Goal: Task Accomplishment & Management: Manage account settings

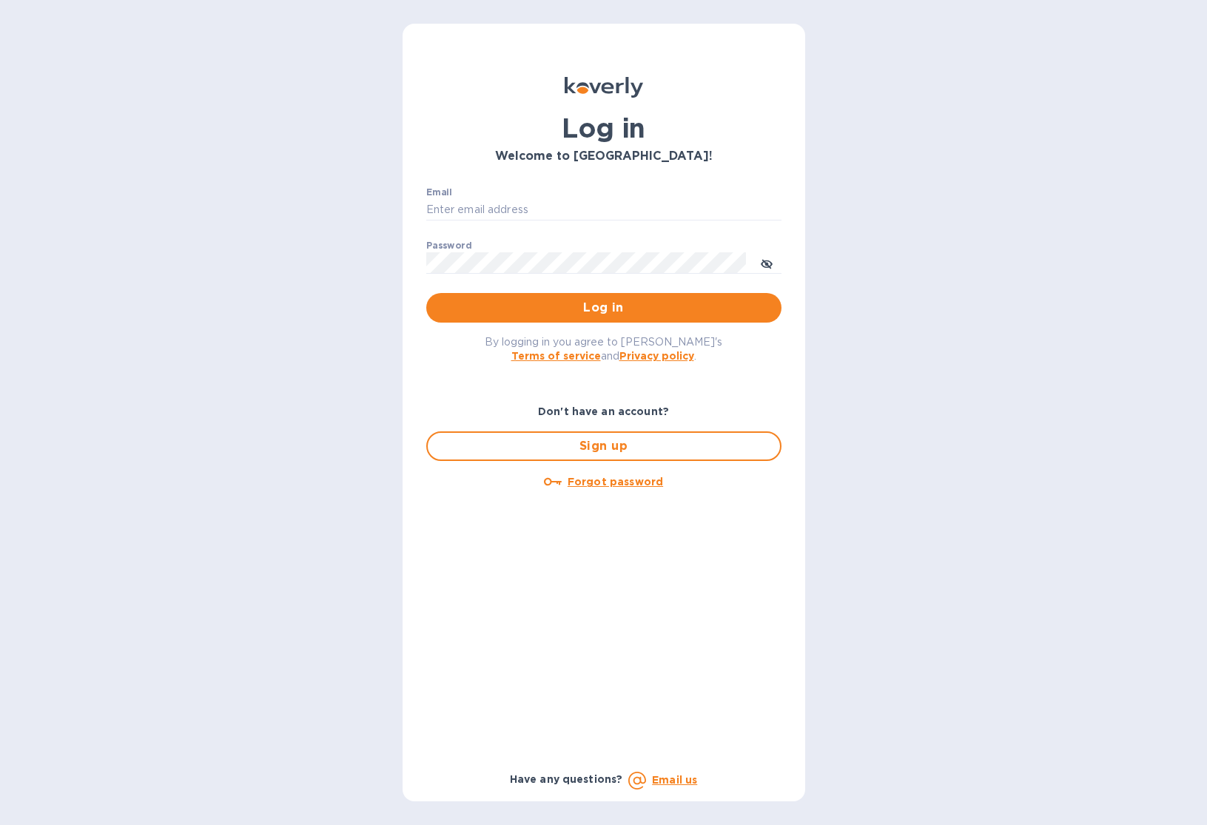
type input "b@[DOMAIN_NAME]"
click at [552, 303] on span "Log in" at bounding box center [604, 308] width 332 height 18
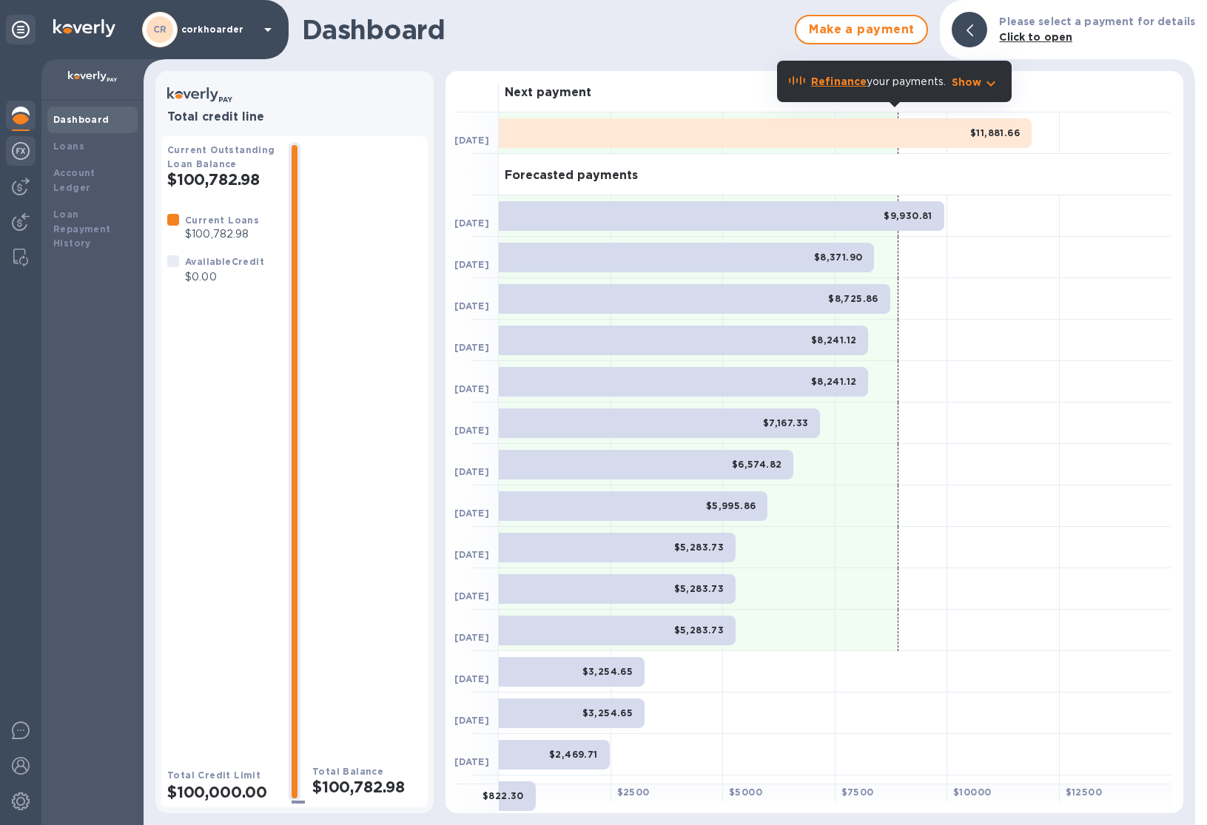
click at [32, 152] on div at bounding box center [21, 152] width 30 height 33
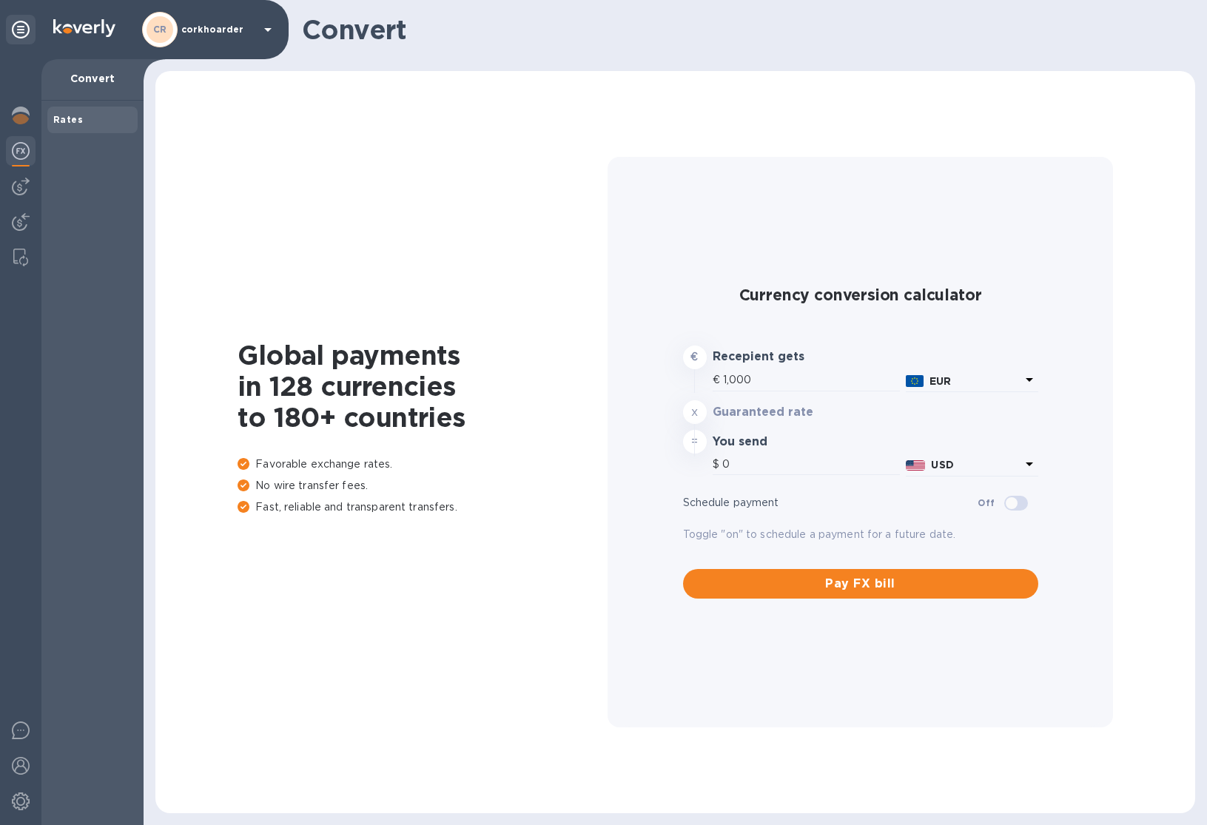
type input "1,176.9"
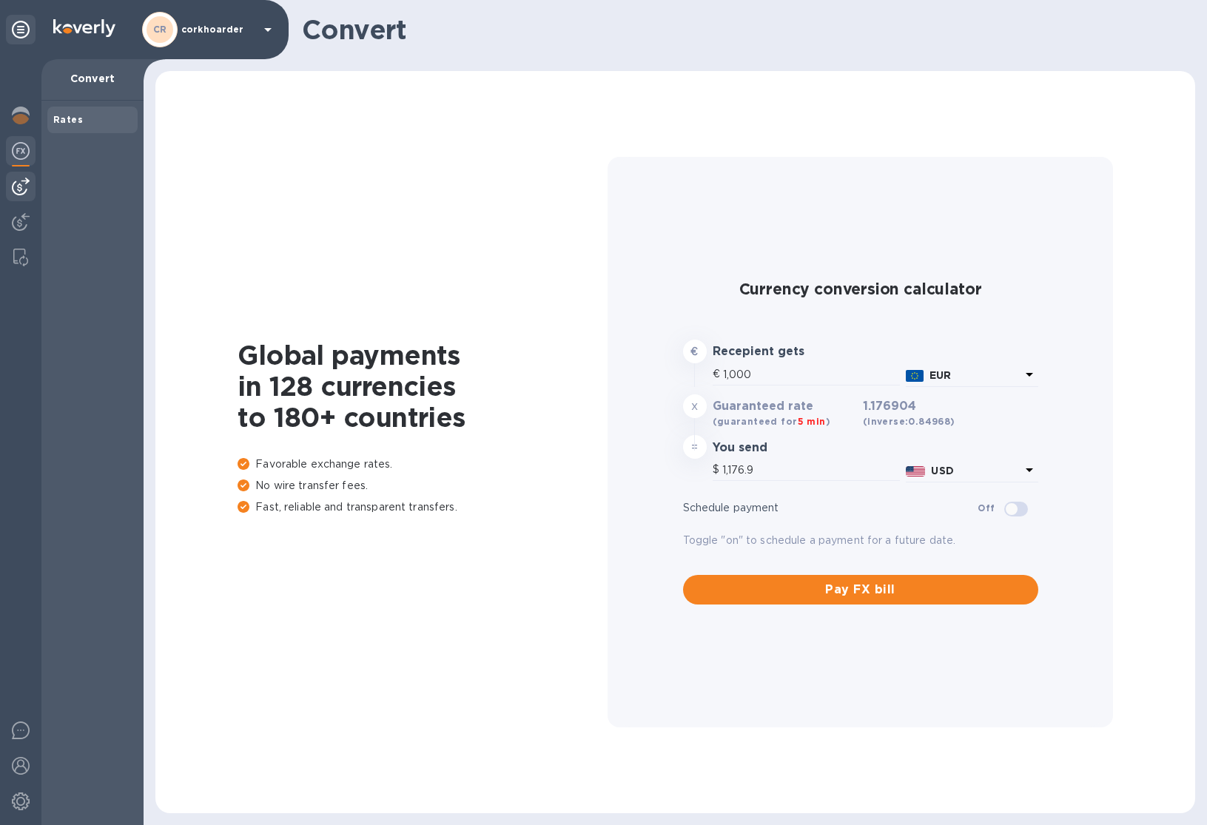
click at [19, 190] on img at bounding box center [21, 187] width 18 height 18
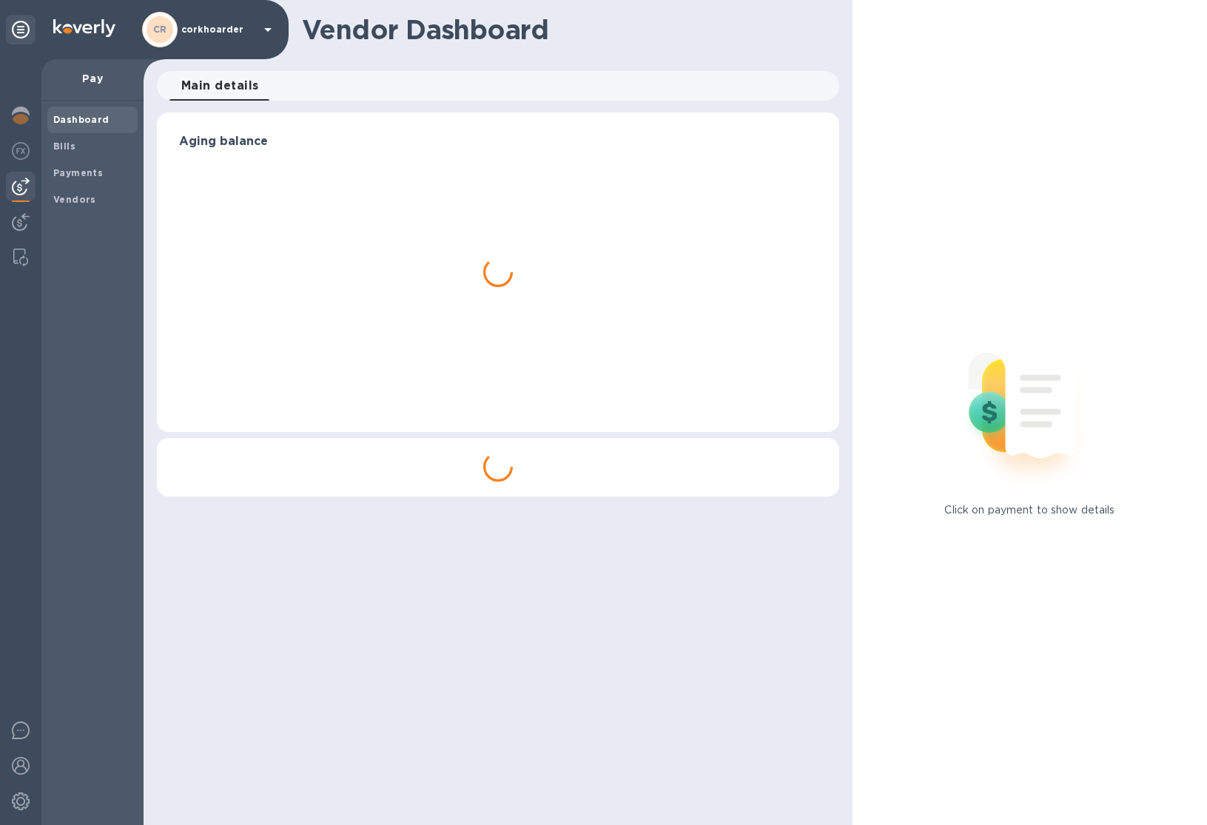
click at [58, 154] on div "Bills" at bounding box center [92, 146] width 90 height 27
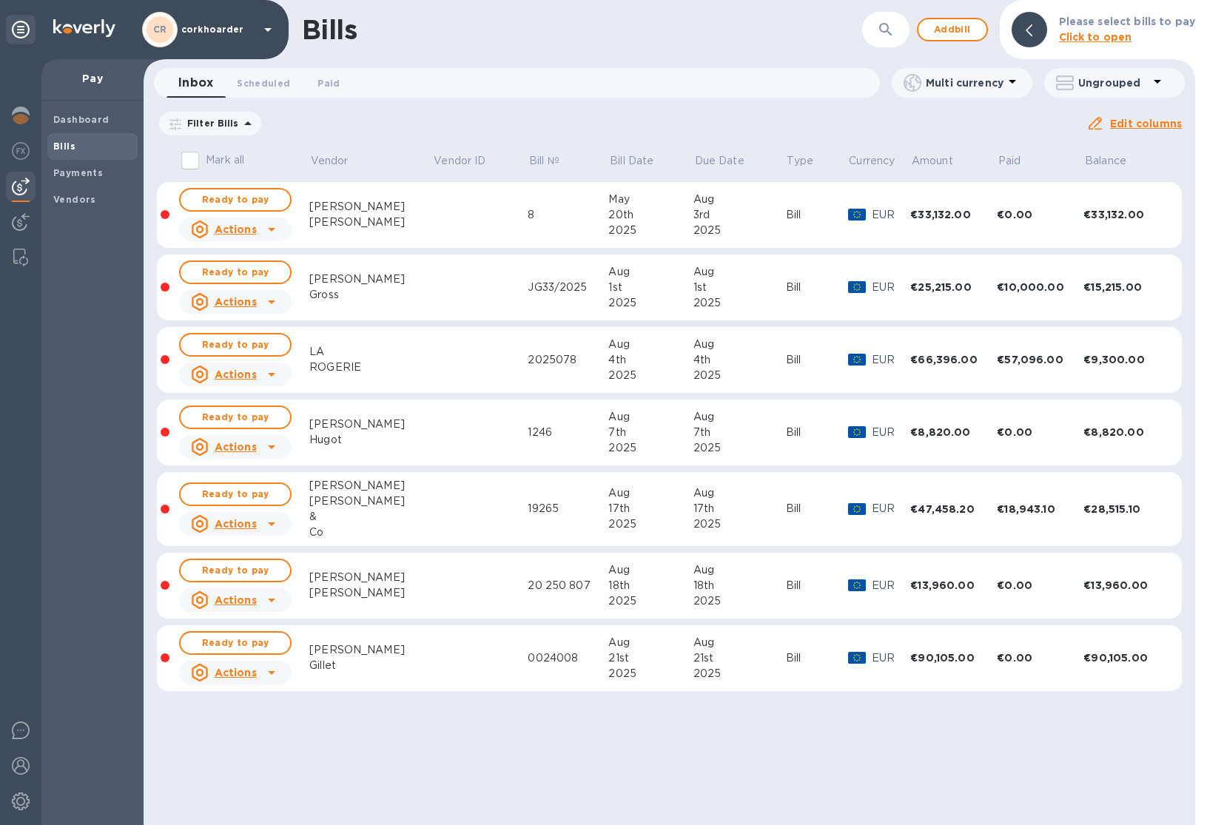
click at [0, 0] on div "Due date : [DATE] to [DATE]" at bounding box center [0, 0] width 0 height 0
click at [0, 0] on icon at bounding box center [0, 0] width 0 height 0
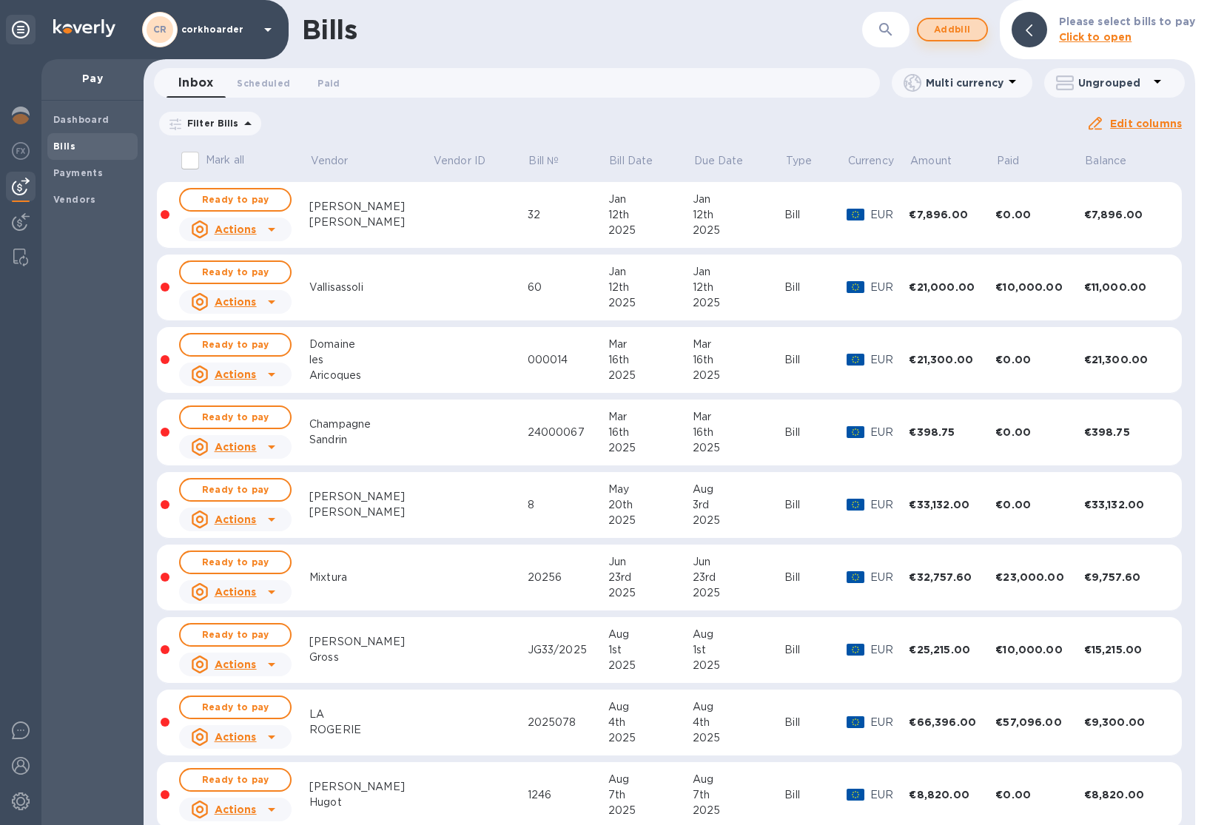
click at [965, 36] on span "Add bill" at bounding box center [953, 30] width 44 height 18
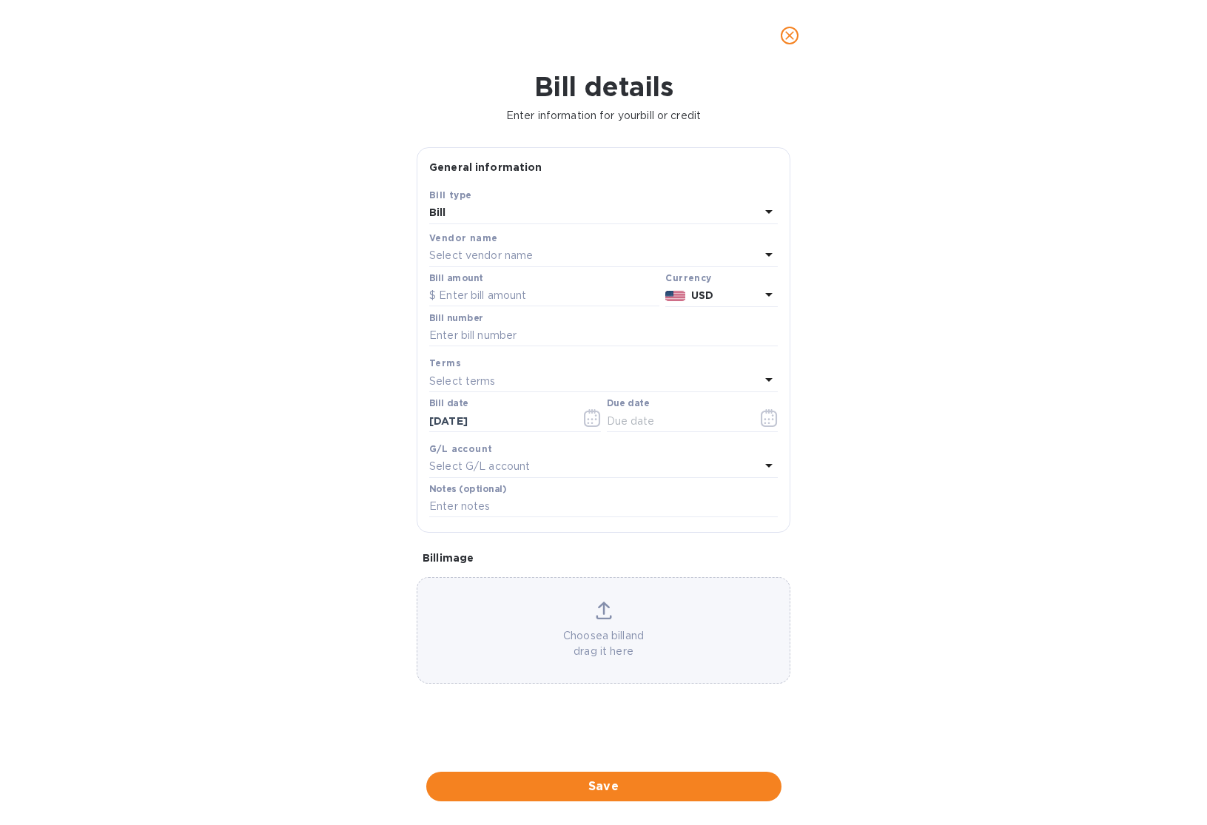
click at [514, 258] on p "Select vendor name" at bounding box center [481, 256] width 104 height 16
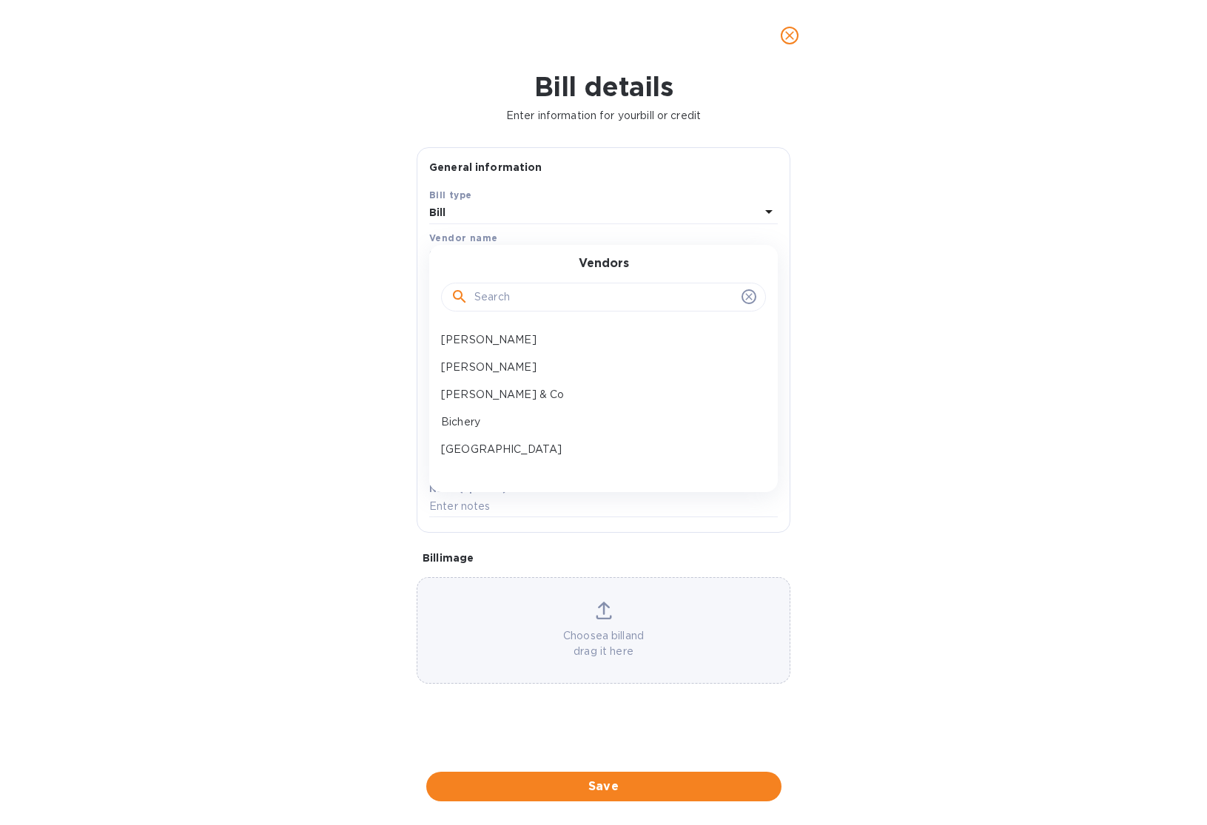
click at [532, 298] on input "text" at bounding box center [605, 297] width 261 height 22
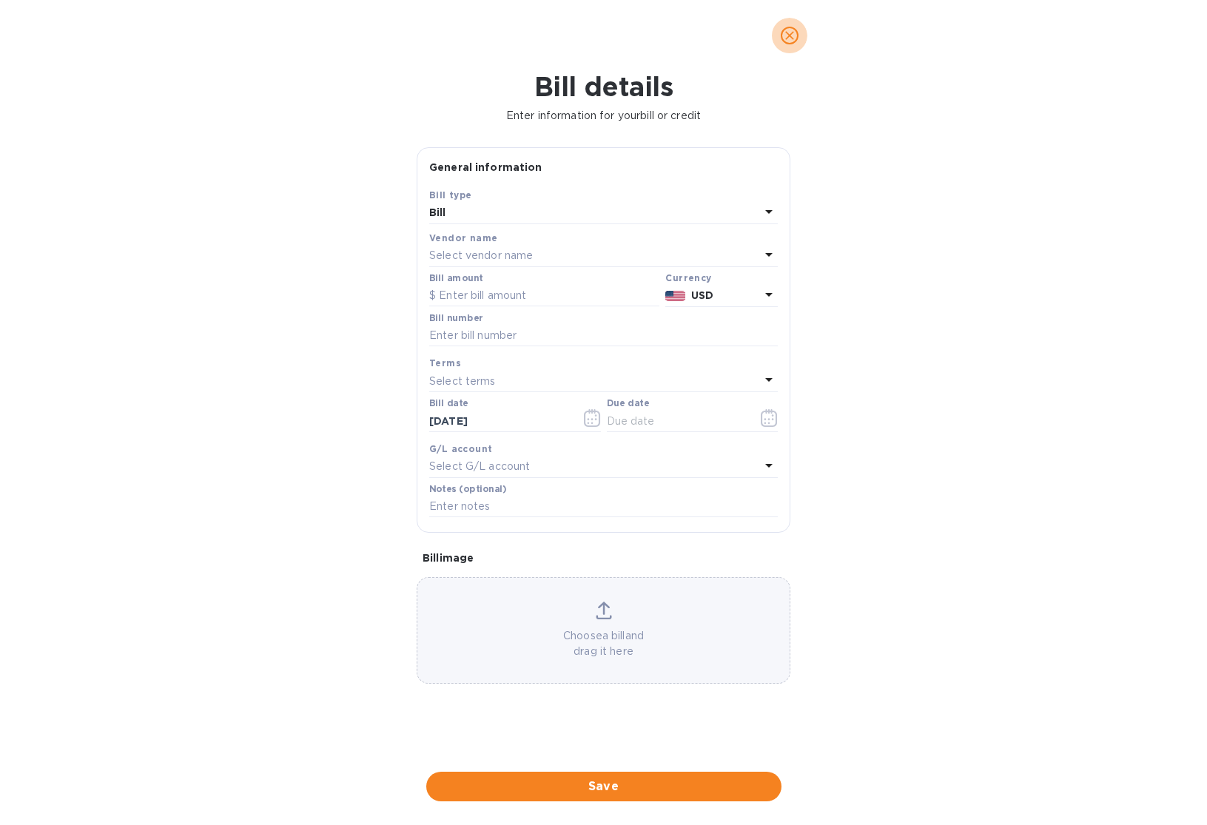
click at [795, 30] on icon "close" at bounding box center [789, 35] width 15 height 15
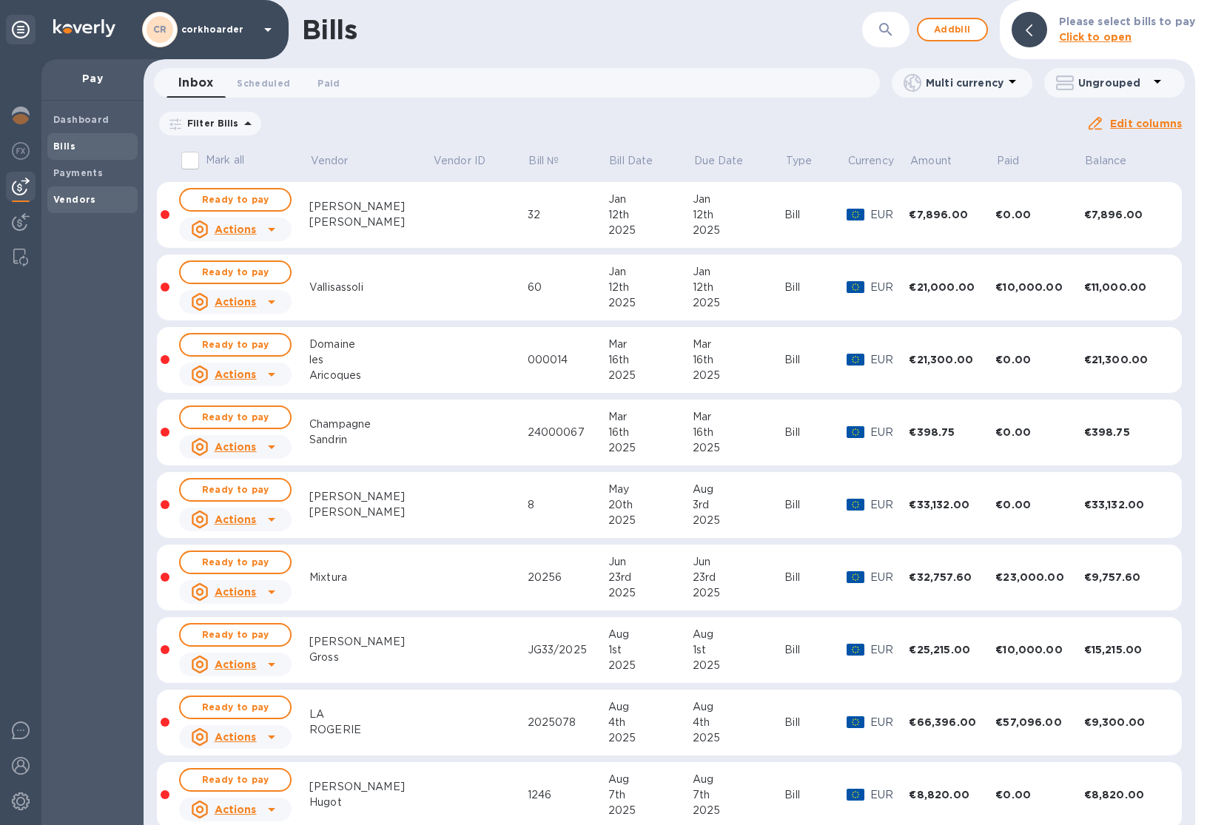
click at [73, 190] on div "Vendors" at bounding box center [92, 200] width 90 height 27
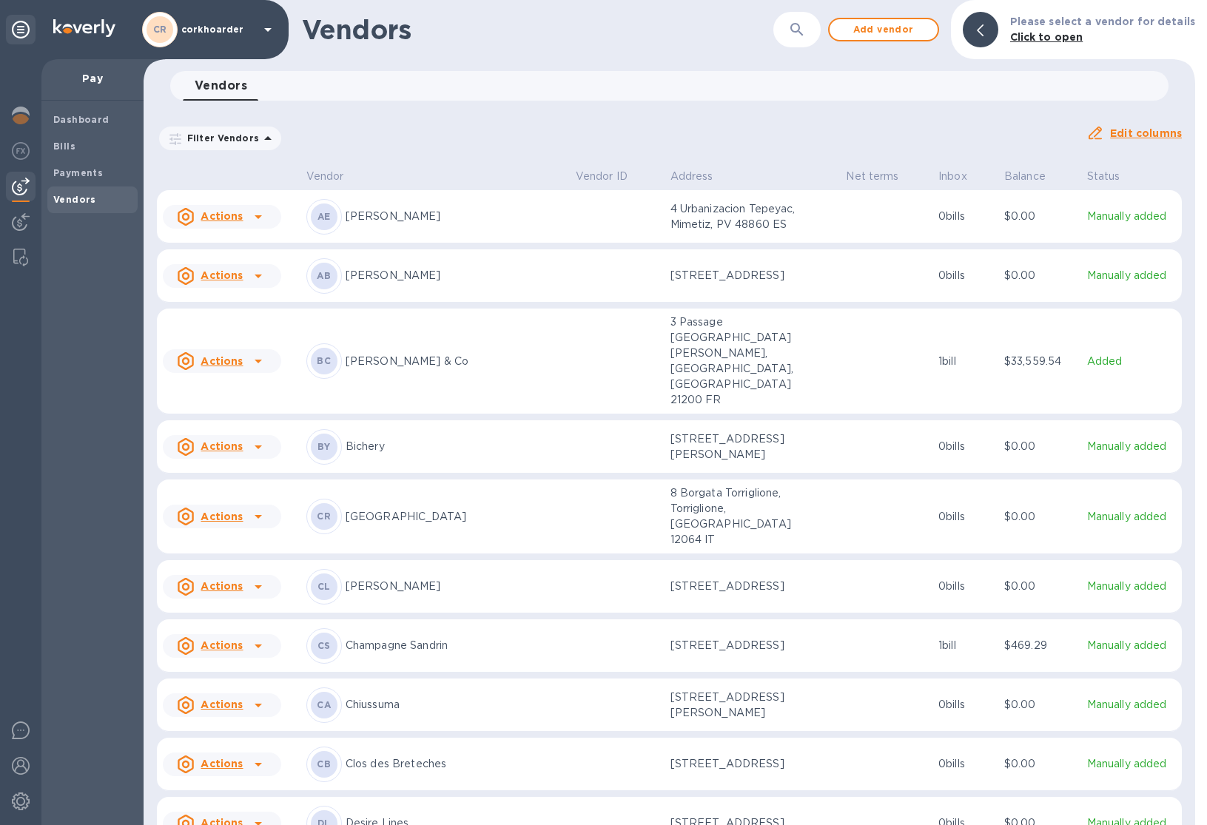
scroll to position [480, 0]
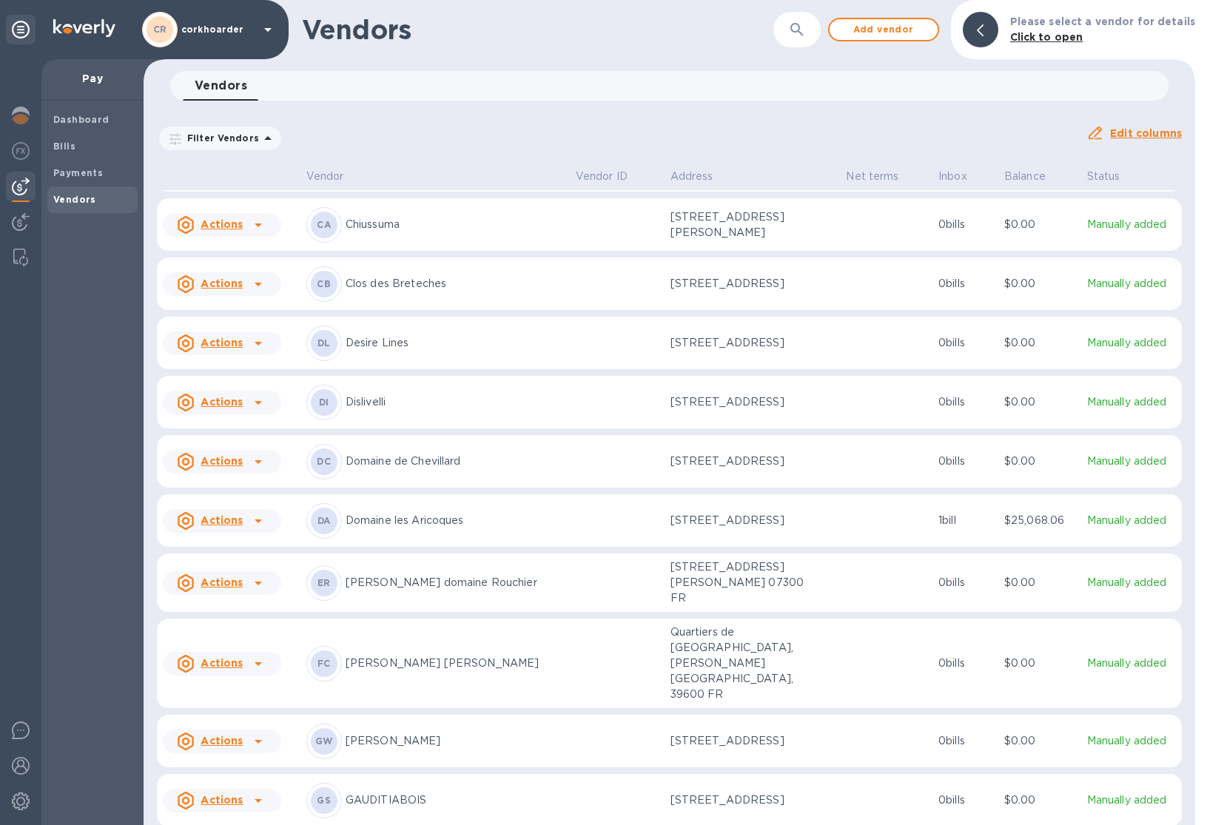
click at [570, 495] on td at bounding box center [617, 521] width 95 height 53
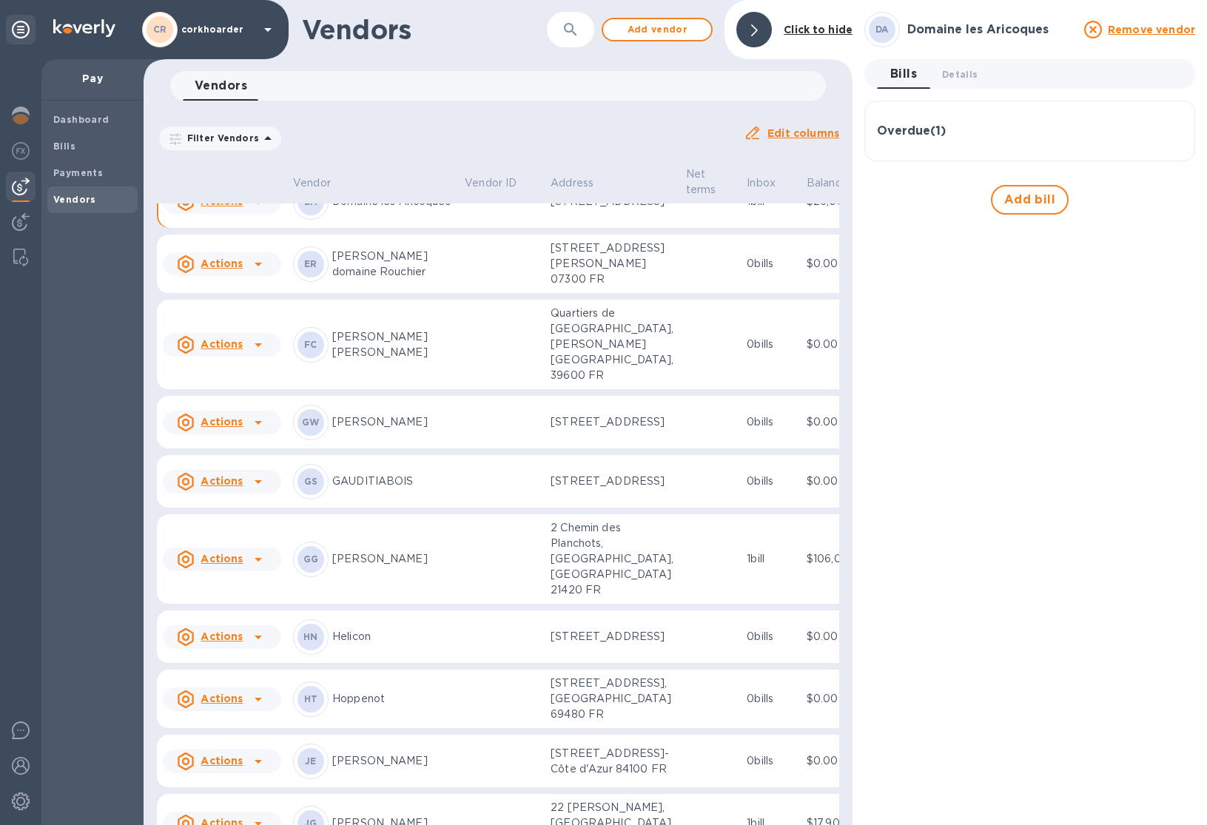
click at [975, 130] on div "Overdue ( 1 )" at bounding box center [1030, 131] width 306 height 14
click at [954, 81] on span "Details 0" at bounding box center [960, 75] width 36 height 16
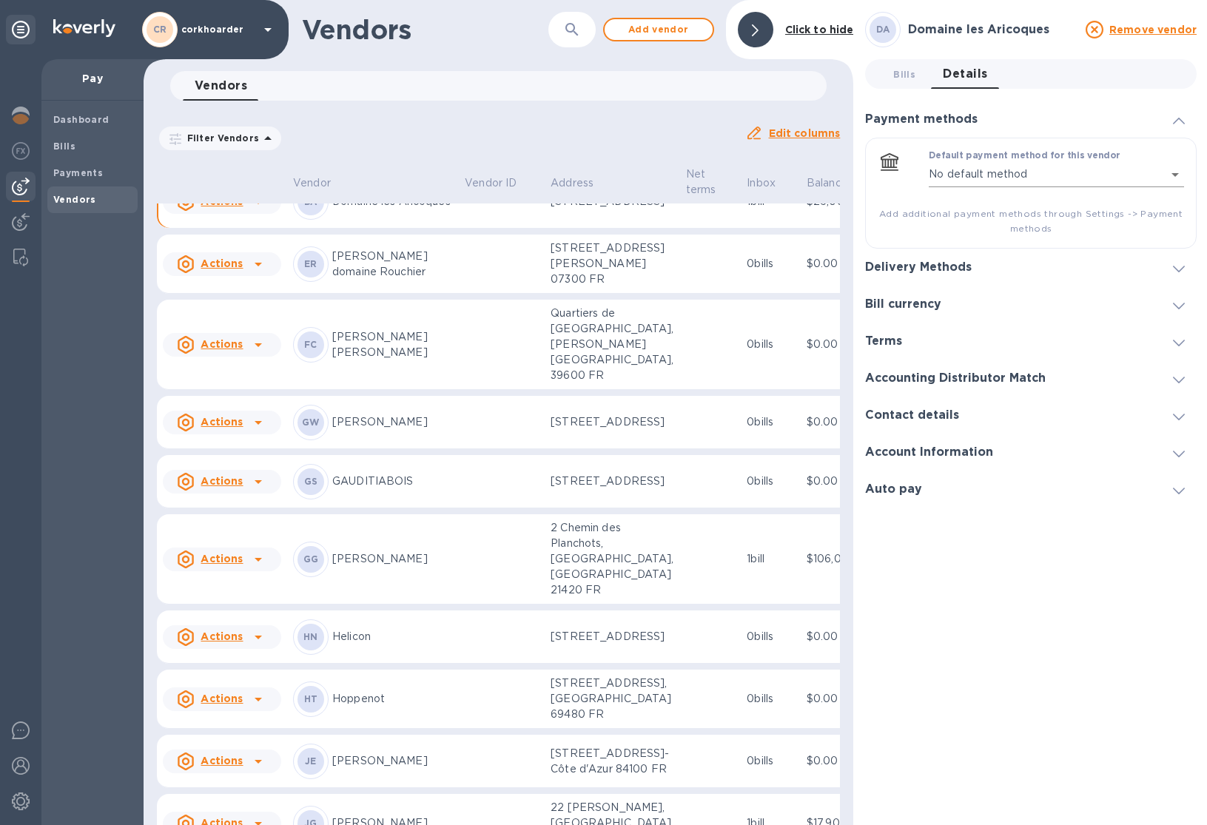
click at [1009, 176] on body "CR corkhoarder Pay Dashboard Bills Payments Vendors Vendors ​ Add vendor Click …" at bounding box center [603, 412] width 1207 height 825
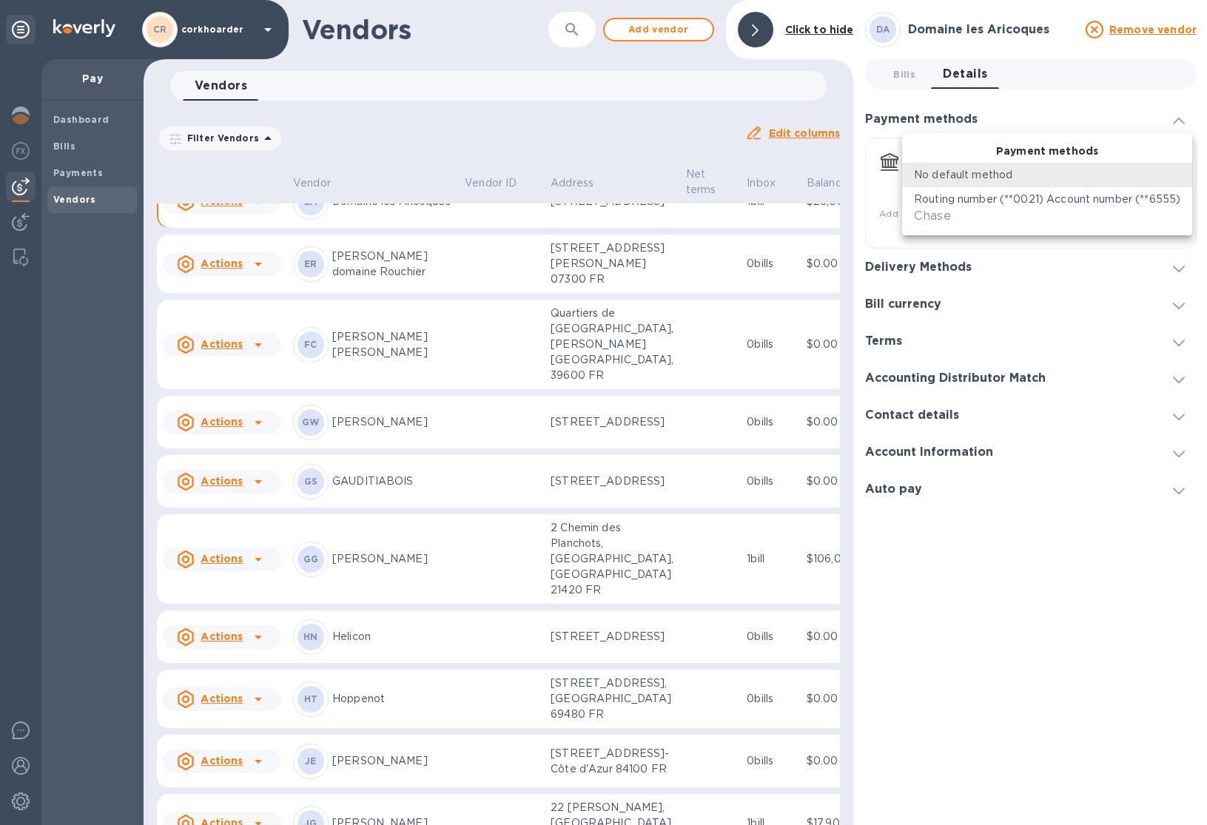
click at [990, 226] on li "Routing number (**0021) Account number (**6555) Chase" at bounding box center [1047, 208] width 290 height 42
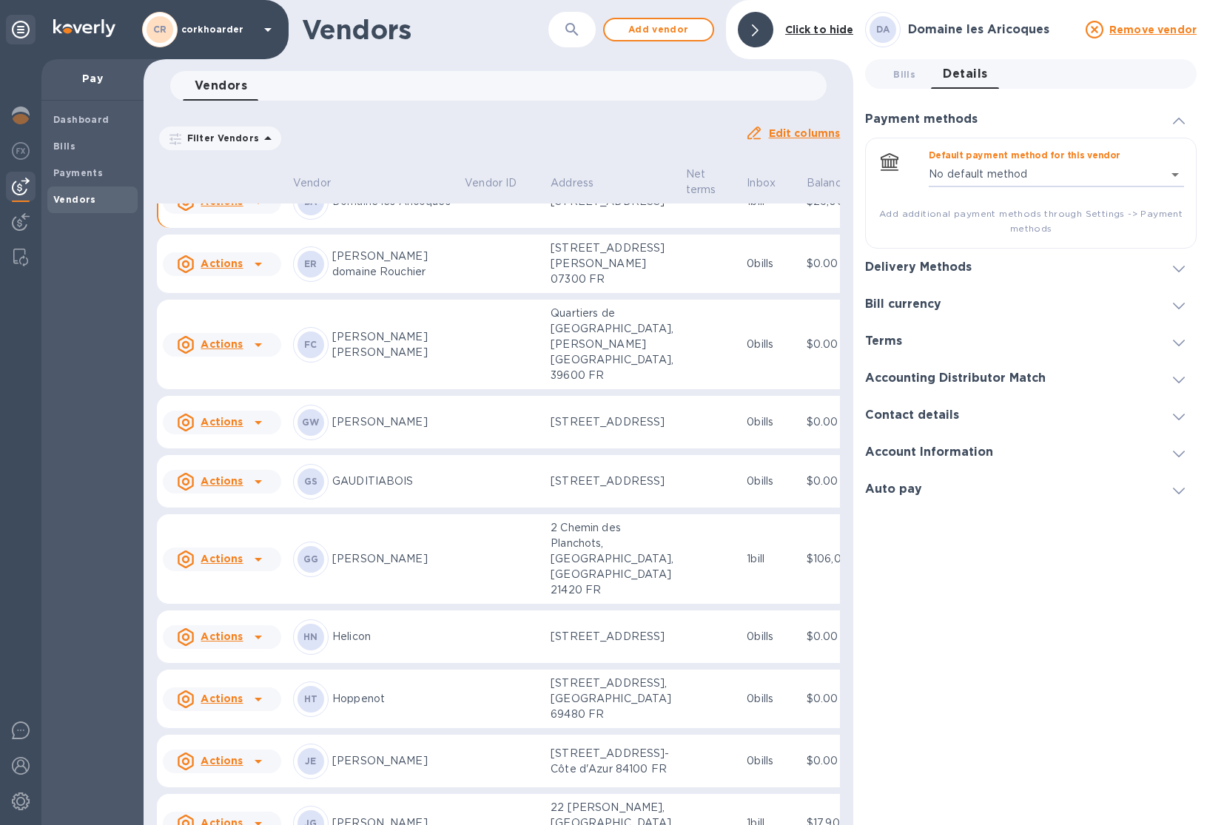
type input "1233393622592544644107574859000016"
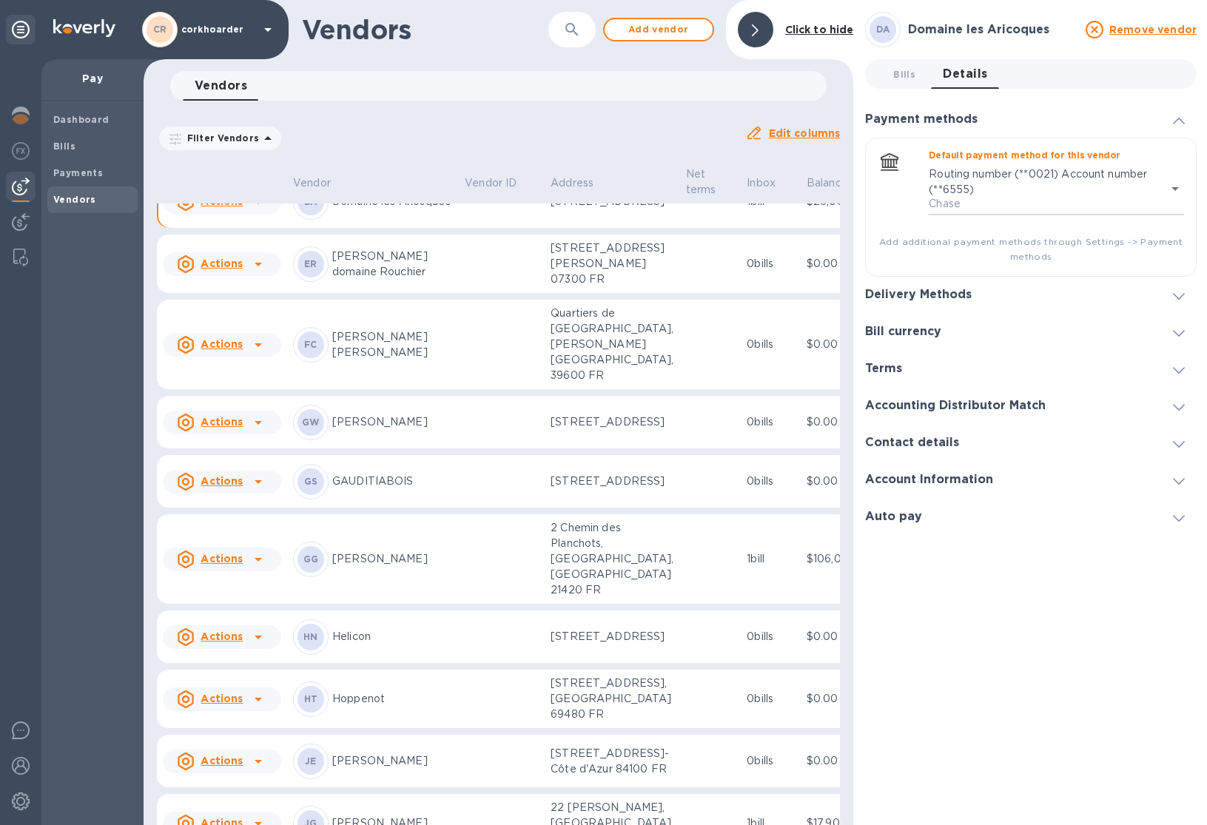
click at [970, 287] on div "Delivery Methods" at bounding box center [1031, 295] width 332 height 37
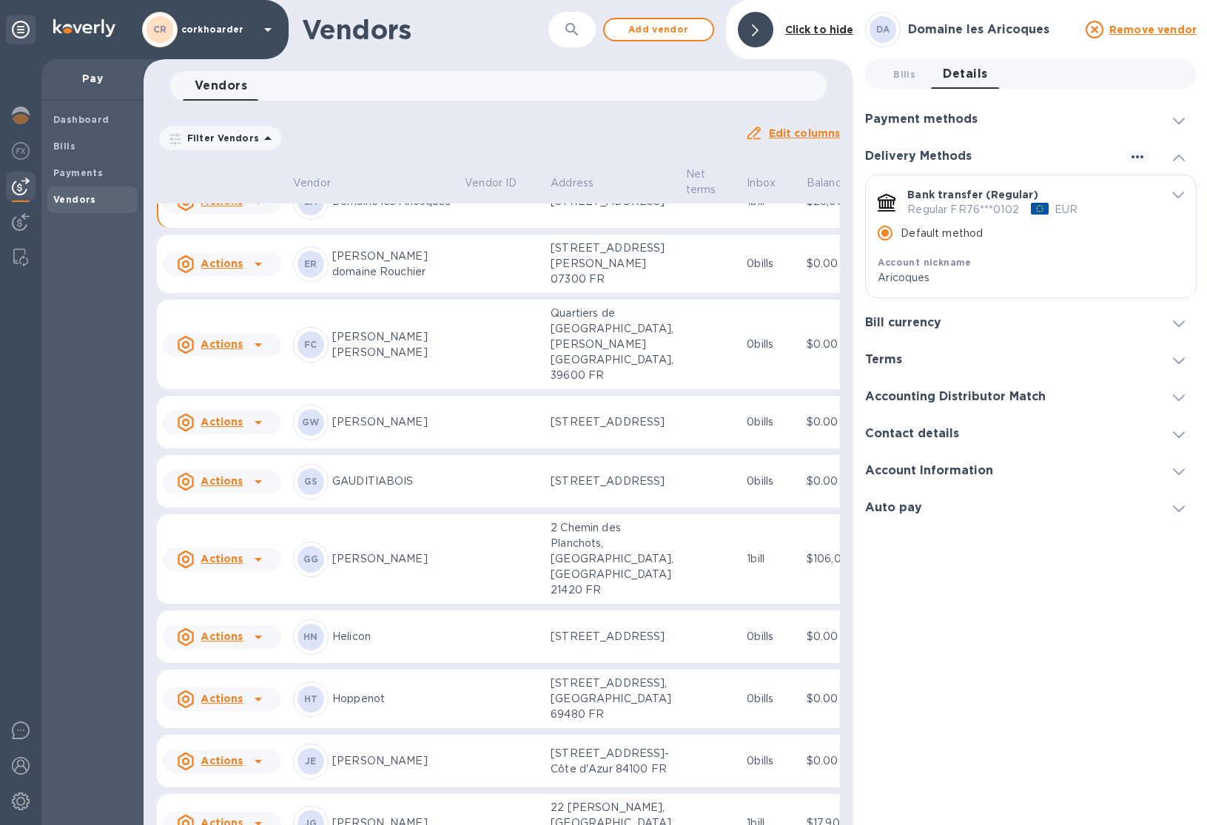
click at [982, 208] on p "Regular FR76***0102" at bounding box center [964, 210] width 112 height 16
drag, startPoint x: 982, startPoint y: 203, endPoint x: 988, endPoint y: 196, distance: 8.4
click at [985, 201] on div "Bank transfer (Regular) Regular FR76***0102 EUR" at bounding box center [1033, 202] width 251 height 30
drag, startPoint x: 989, startPoint y: 197, endPoint x: 1069, endPoint y: 199, distance: 80.0
click at [996, 197] on p "Bank transfer (Regular)" at bounding box center [973, 194] width 130 height 15
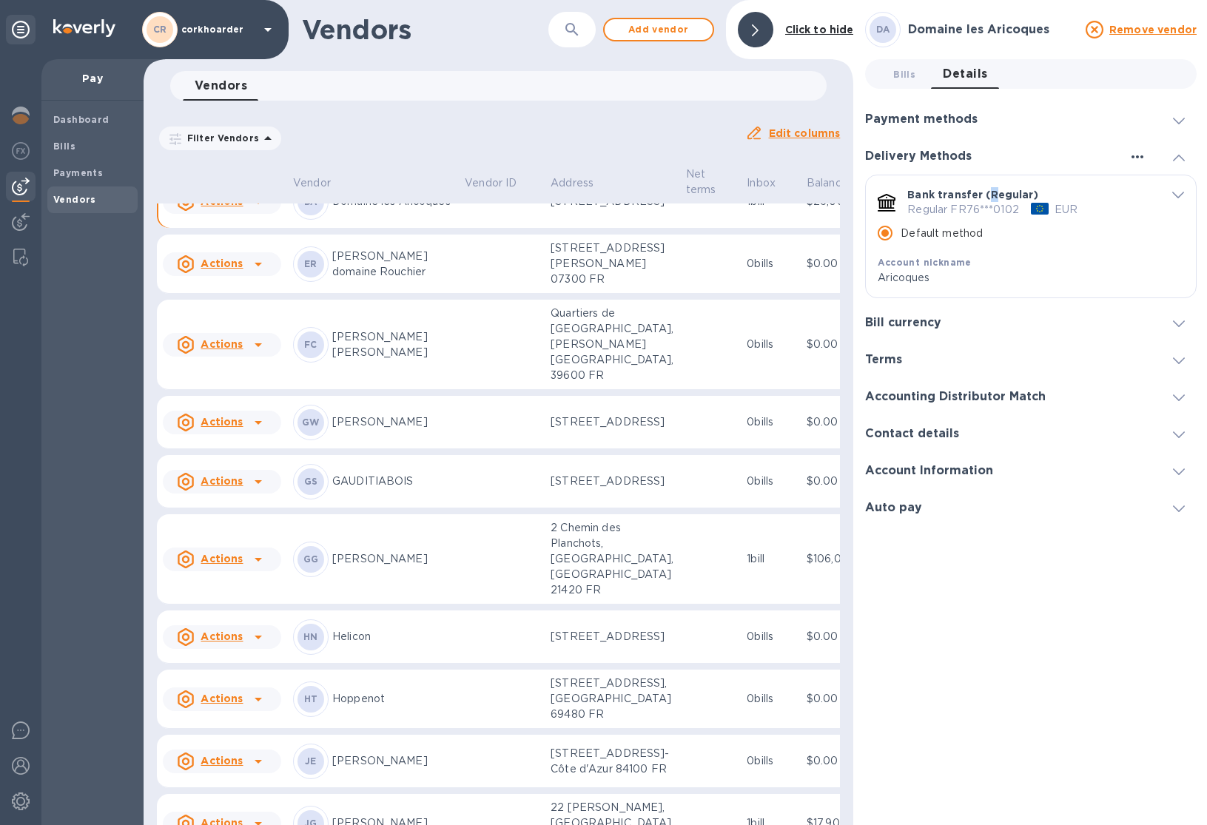
click at [1134, 157] on icon "button" at bounding box center [1138, 157] width 18 height 18
click at [1148, 189] on p "Add new" at bounding box center [1154, 187] width 49 height 15
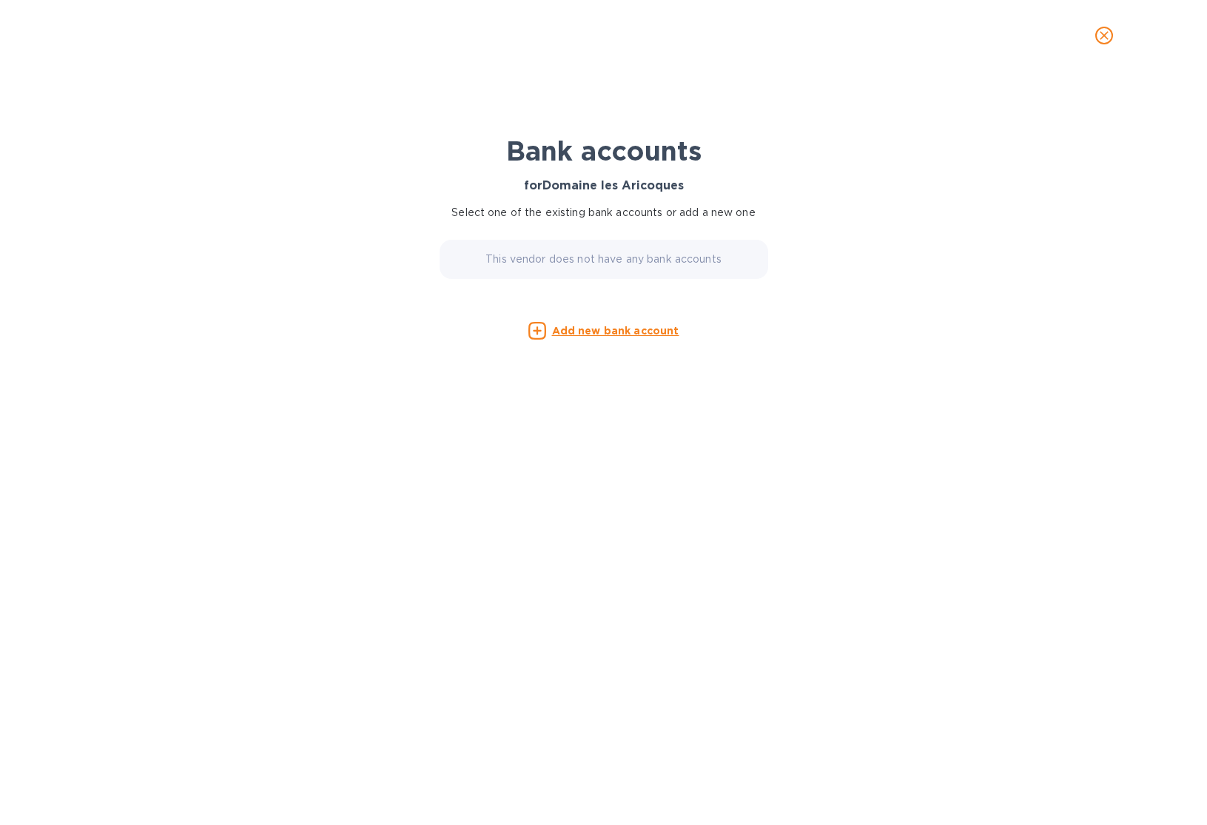
click at [603, 329] on u "Add new bank account" at bounding box center [615, 331] width 127 height 12
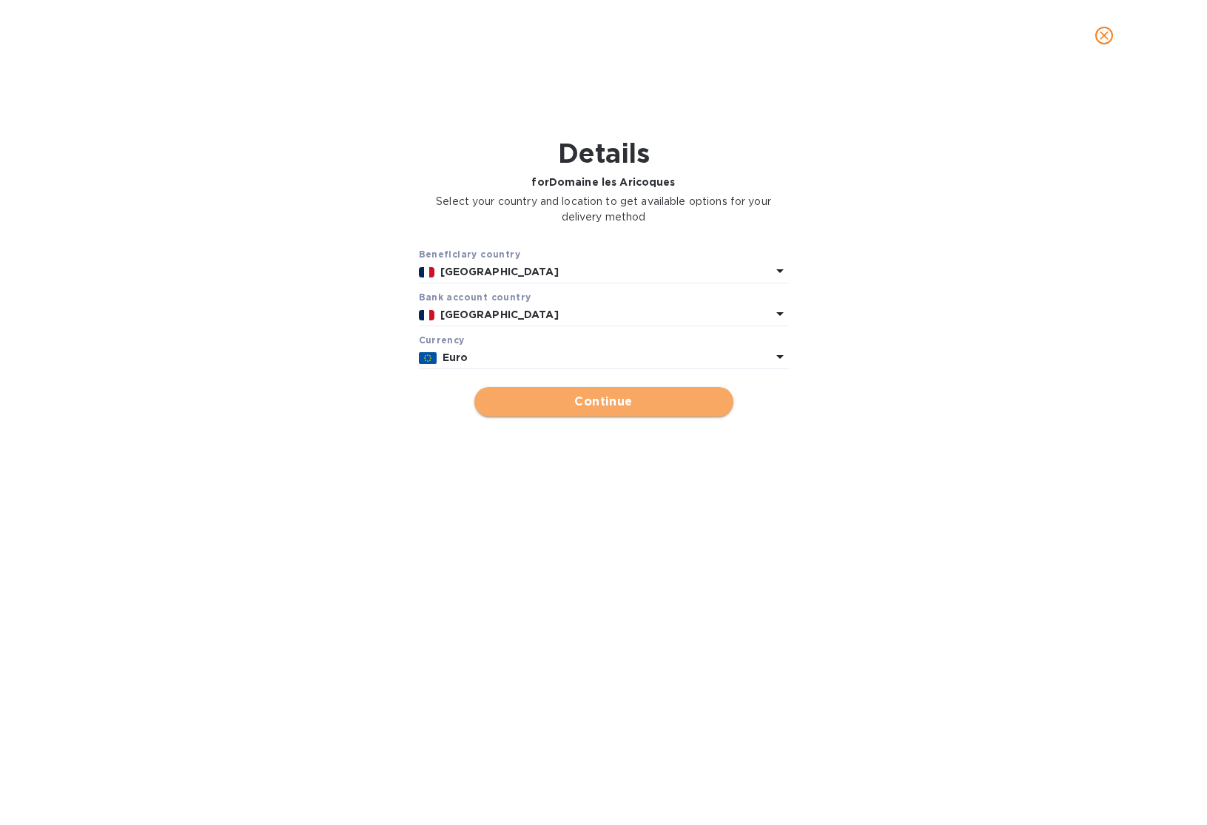
click at [609, 393] on span "Continue" at bounding box center [603, 402] width 235 height 18
type input "Domaine les Aricoques"
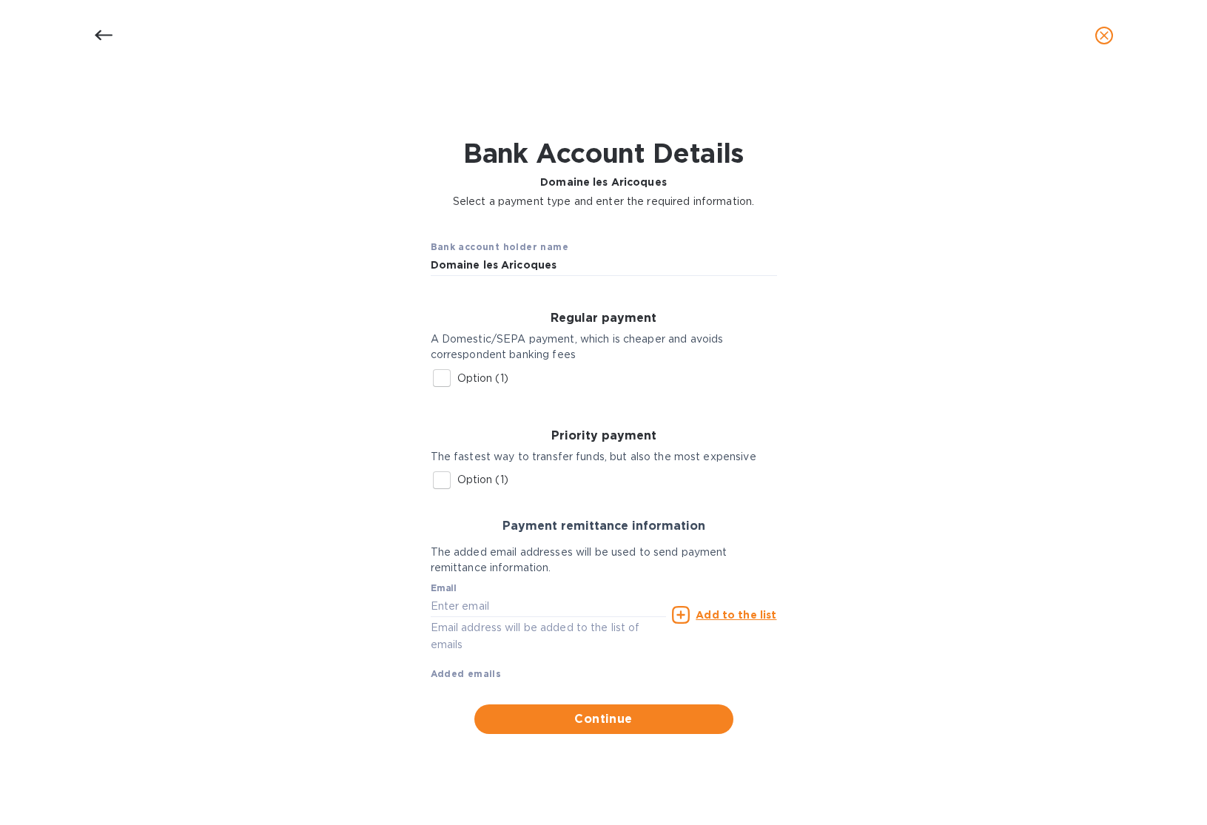
click at [473, 378] on p "Option (1)" at bounding box center [483, 379] width 51 height 16
click at [458, 378] on input "Option (1)" at bounding box center [441, 378] width 31 height 31
checkbox input "true"
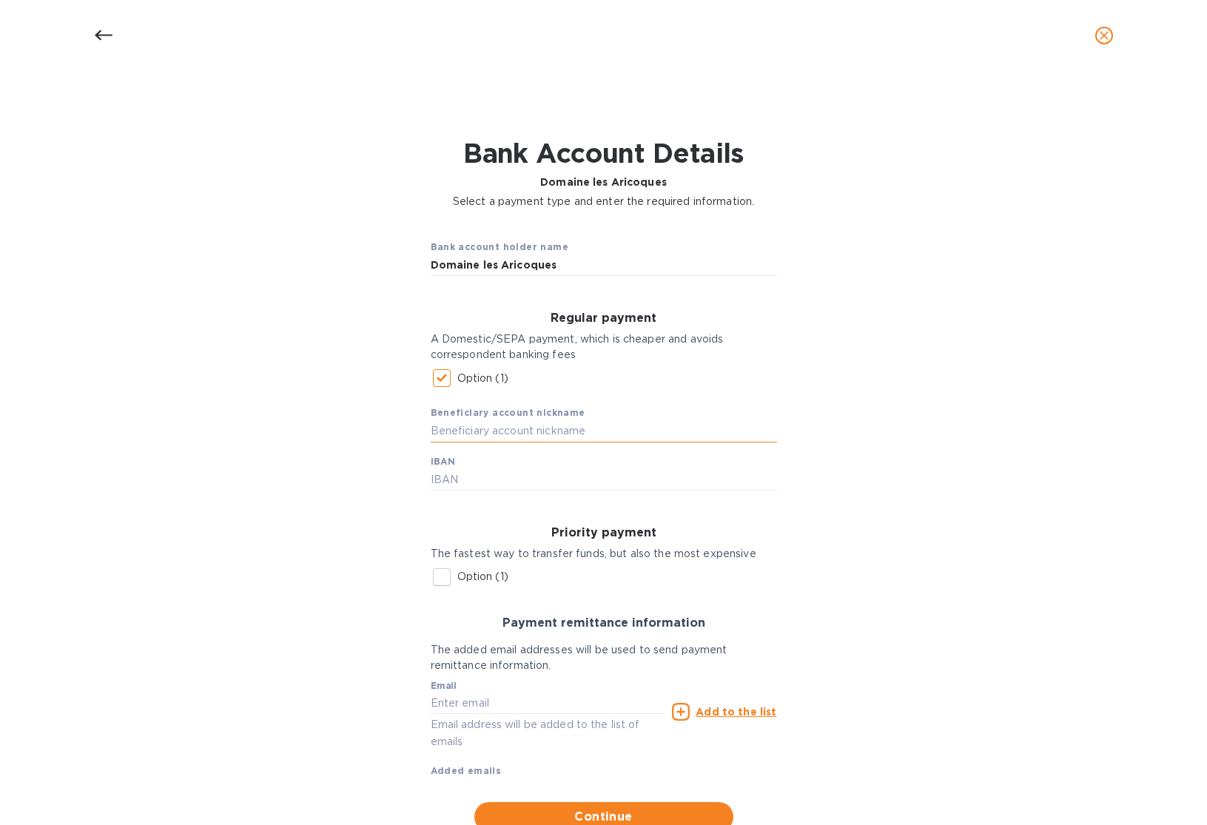
click at [509, 424] on input "text" at bounding box center [604, 431] width 346 height 22
type input "Aricoques"
drag, startPoint x: 570, startPoint y: 502, endPoint x: 563, endPoint y: 492, distance: 12.7
click at [570, 502] on div "Regular payment A Domestic/SEPA payment, which is cheaper and avoids correspond…" at bounding box center [604, 401] width 370 height 203
click at [562, 492] on div "Regular payment A Domestic/SEPA payment, which is cheaper and avoids correspond…" at bounding box center [604, 401] width 370 height 203
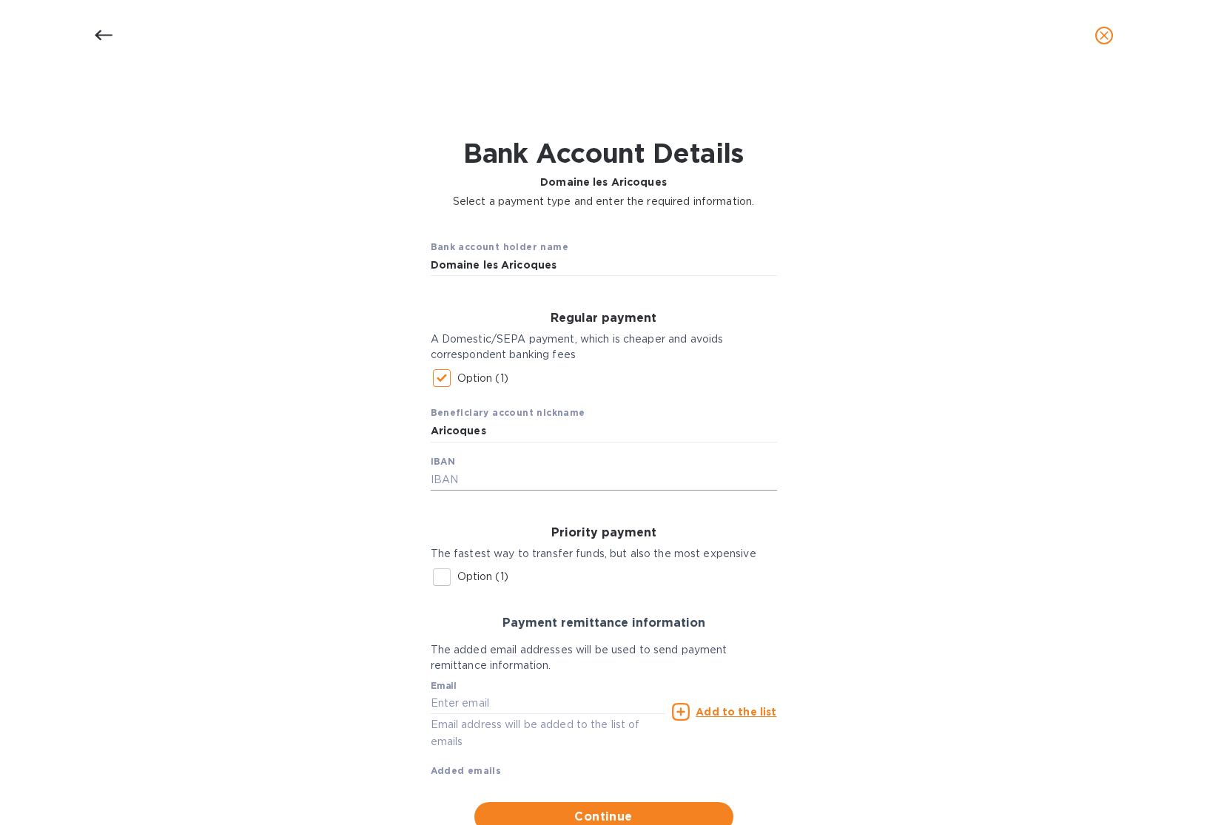
click at [558, 483] on input "text" at bounding box center [604, 480] width 346 height 22
paste input "[FINANCIAL_ID]"
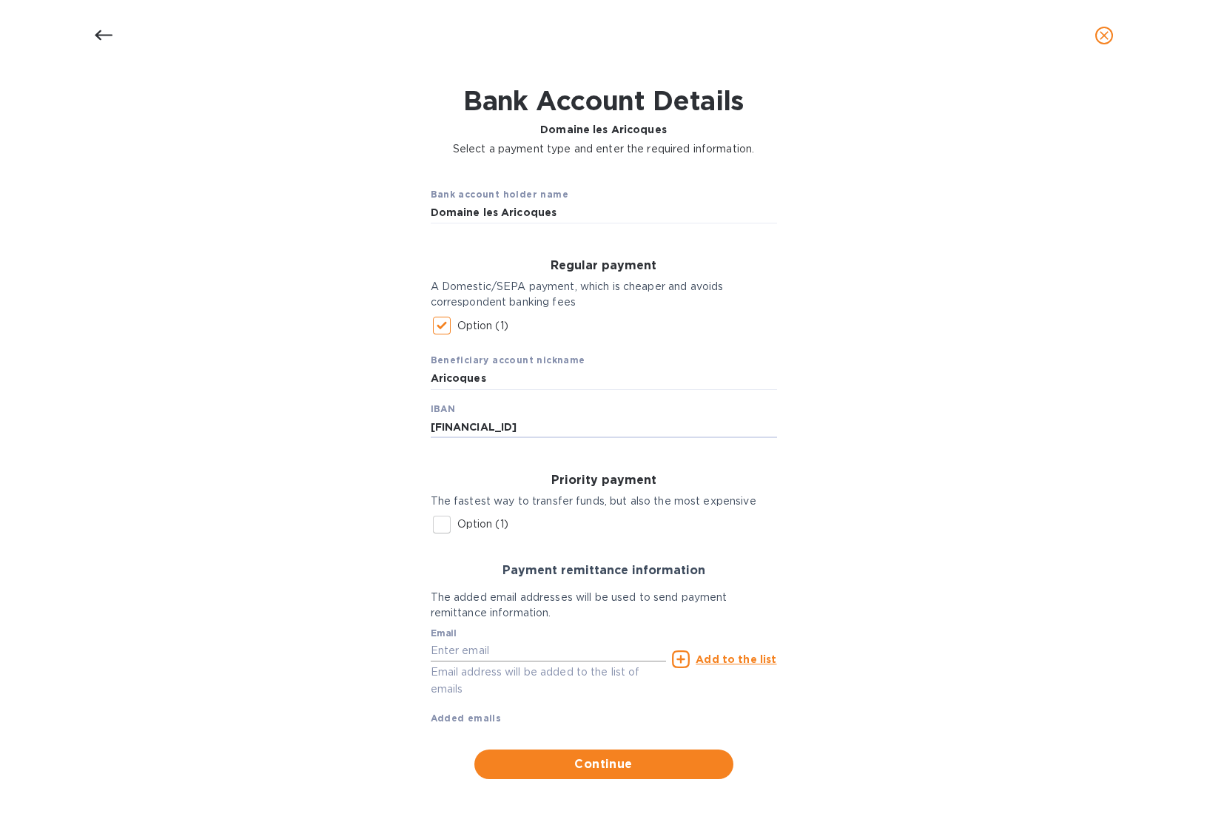
type input "[FINANCIAL_ID]"
click at [570, 657] on input "text" at bounding box center [549, 651] width 236 height 22
paste input "[EMAIL_ADDRESS][DOMAIN_NAME]"
type input "[EMAIL_ADDRESS][DOMAIN_NAME]"
click at [714, 663] on u "Add to the list" at bounding box center [736, 660] width 81 height 12
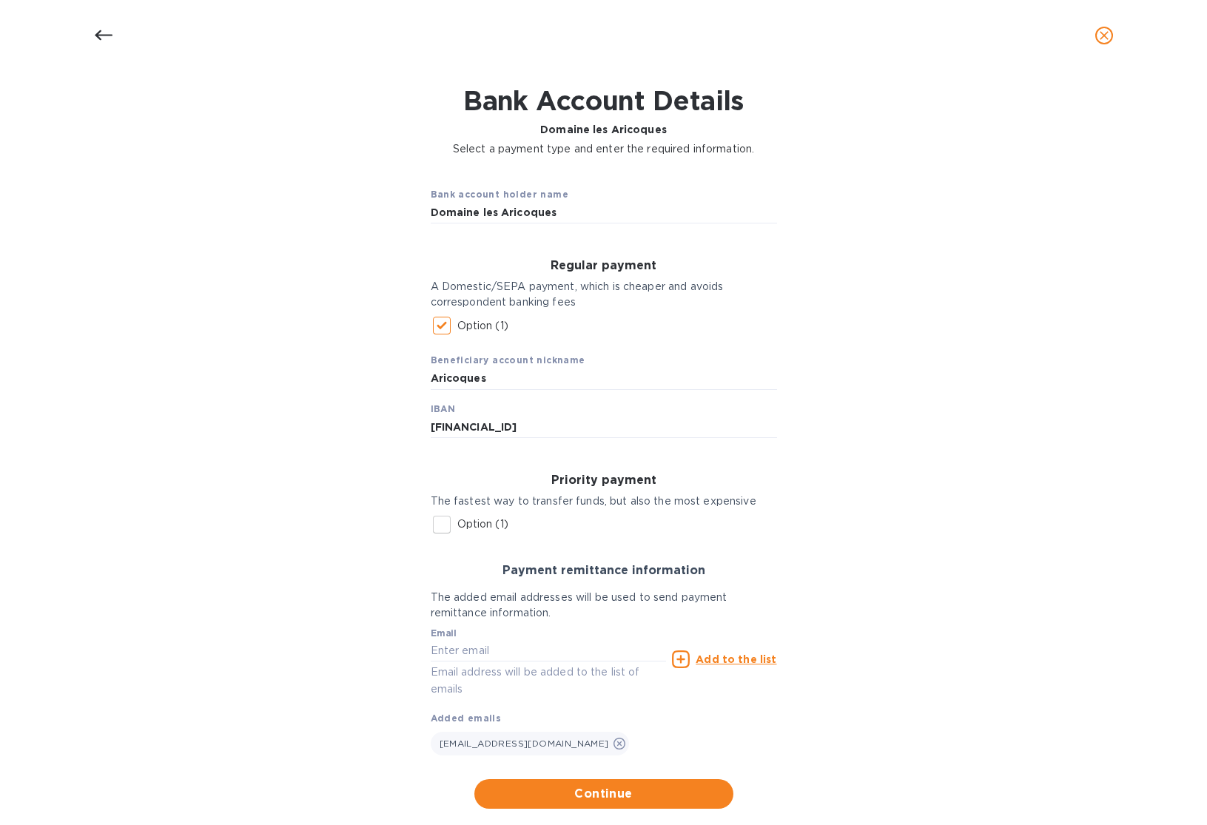
click at [597, 773] on div "Regular payment A Domestic/SEPA payment, which is cheaper and avoids correspond…" at bounding box center [604, 521] width 370 height 573
click at [594, 786] on span "Continue" at bounding box center [603, 794] width 235 height 18
drag, startPoint x: 451, startPoint y: 361, endPoint x: 452, endPoint y: 383, distance: 23.0
click at [450, 361] on b "Beneficiary account nickname" at bounding box center [508, 360] width 155 height 11
click at [452, 383] on input "Aricoques" at bounding box center [604, 379] width 346 height 22
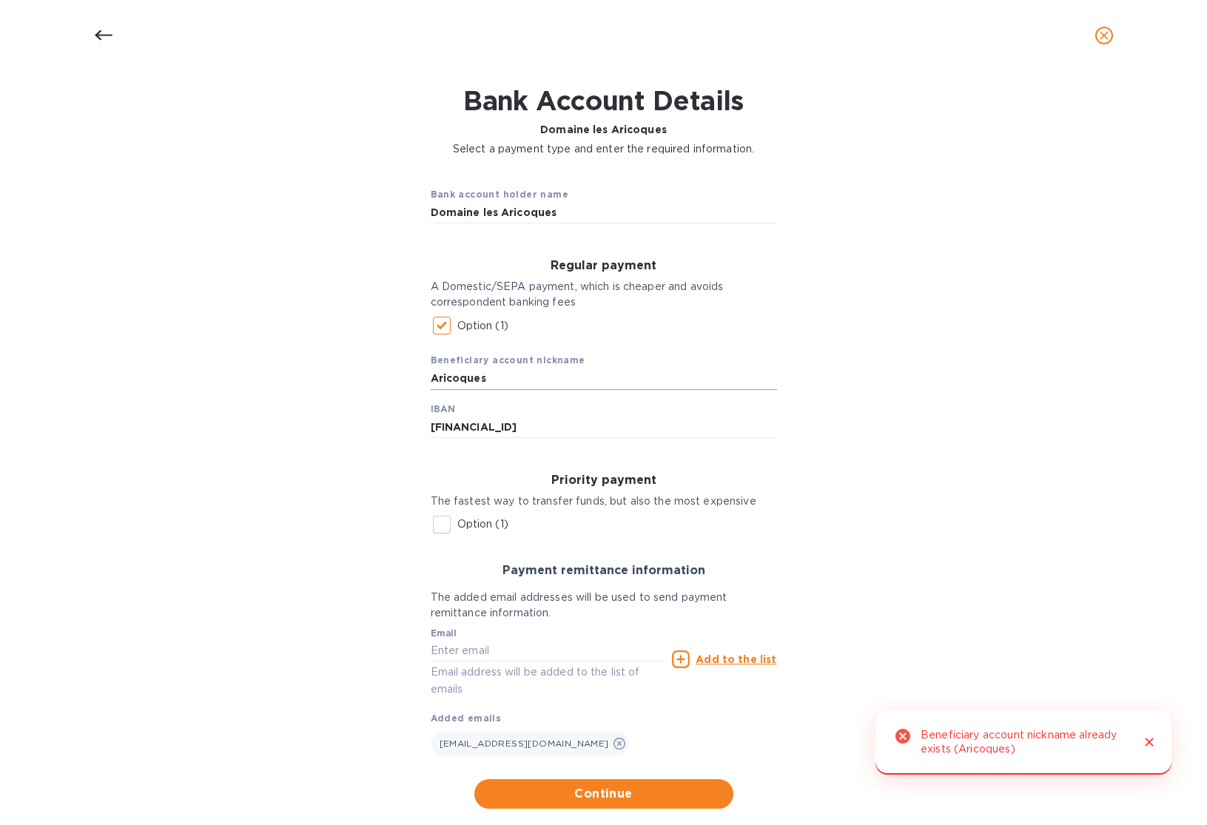
click at [452, 383] on input "Aricoques" at bounding box center [604, 379] width 346 height 22
type input "[PERSON_NAME]"
click at [606, 791] on span "Continue" at bounding box center [603, 794] width 235 height 18
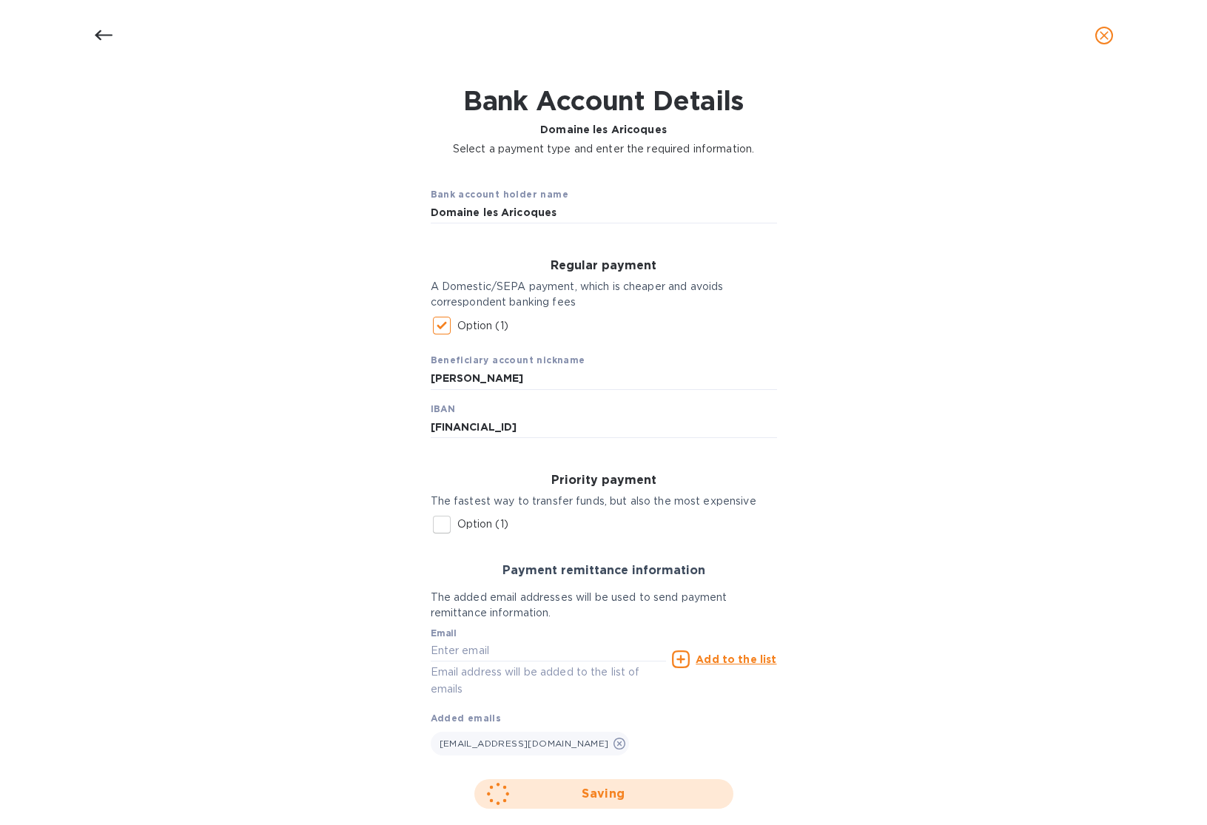
scroll to position [0, 0]
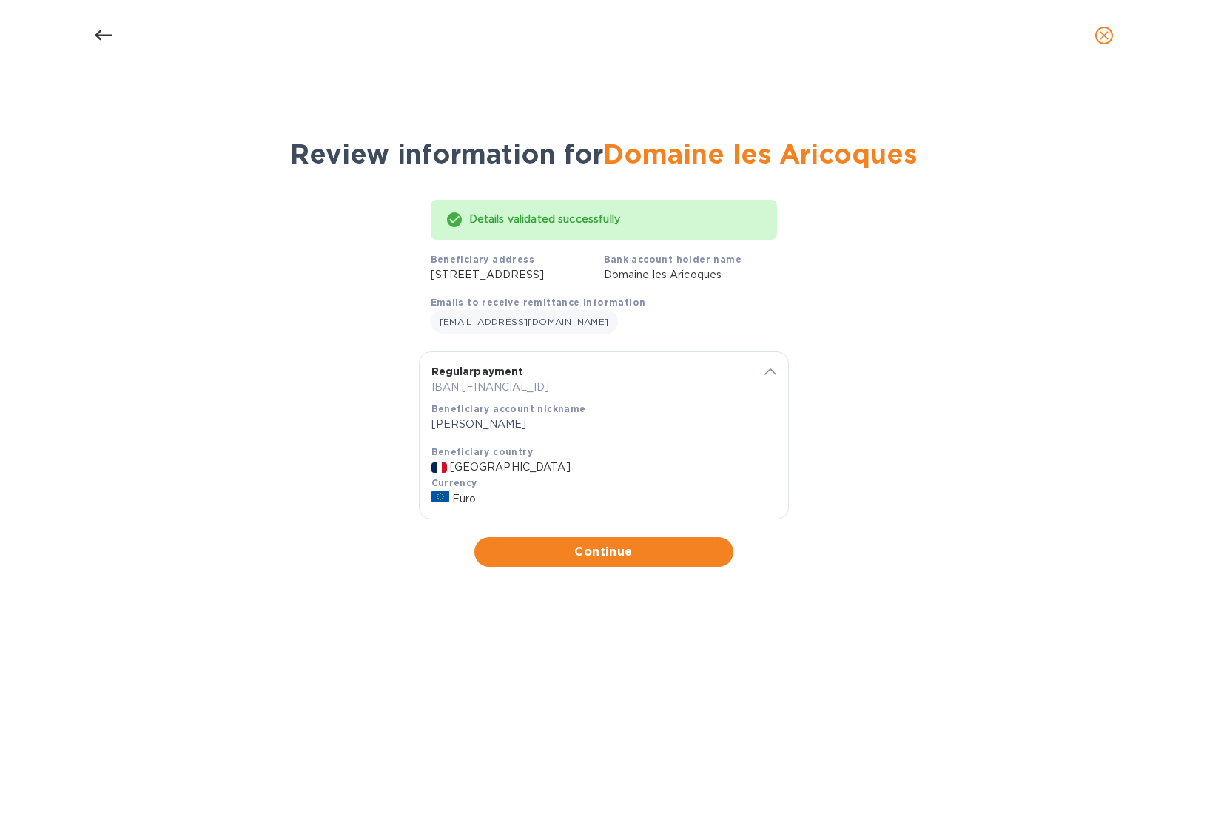
click at [663, 561] on span "Continue" at bounding box center [603, 552] width 235 height 18
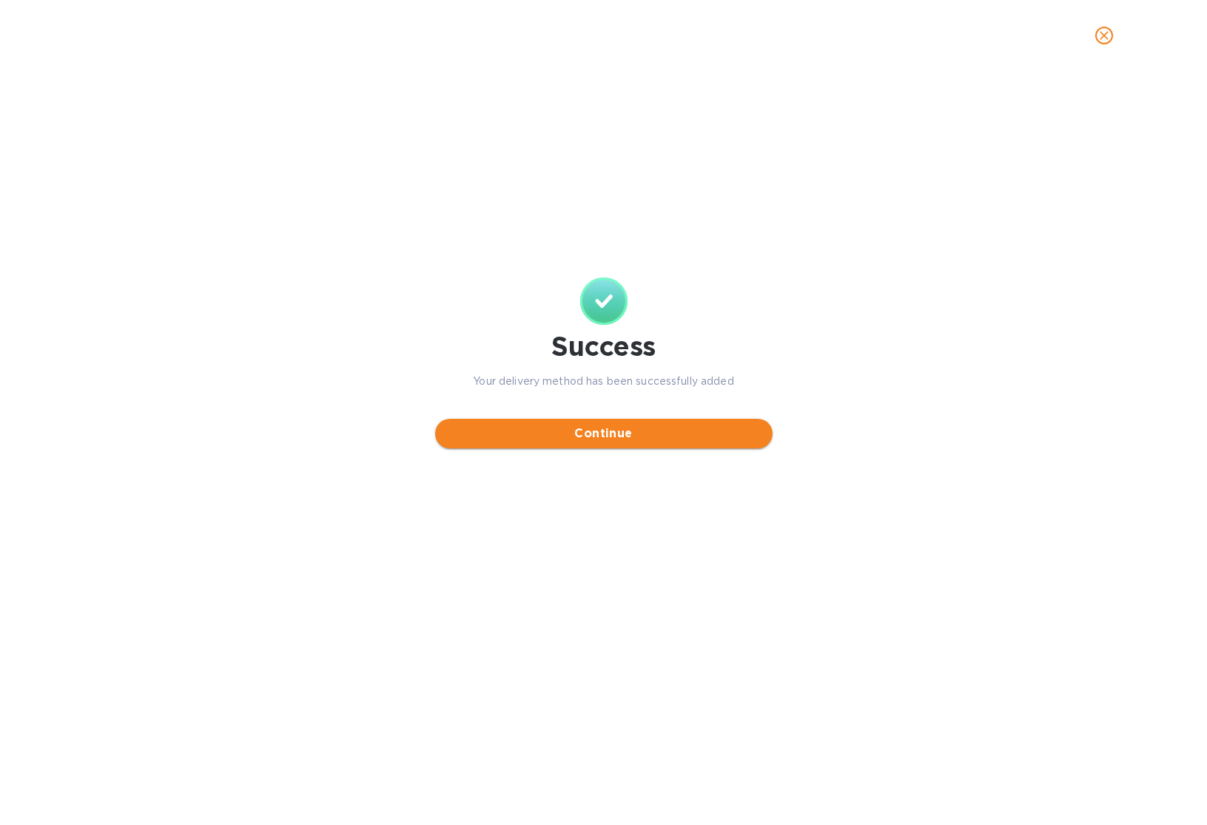
click at [607, 440] on span "Continue" at bounding box center [604, 434] width 314 height 18
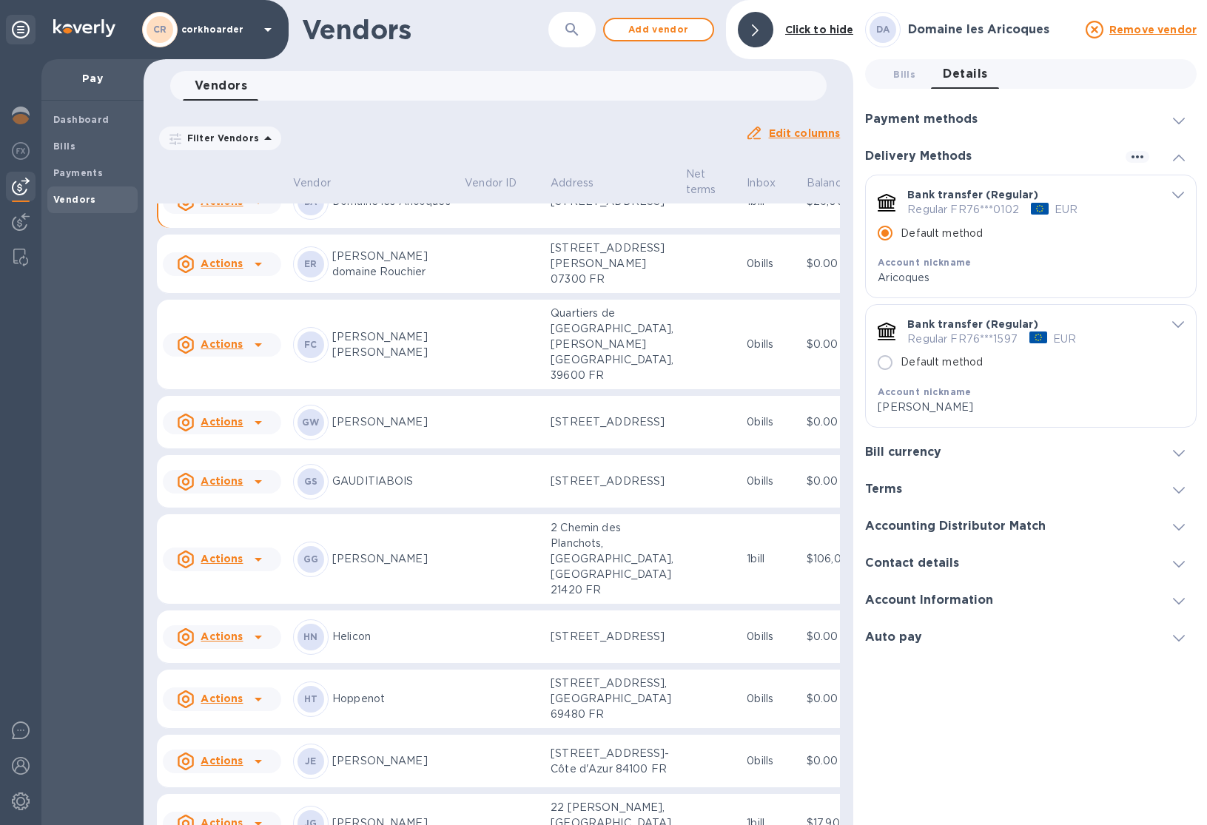
click at [1178, 195] on icon "default-method" at bounding box center [1179, 195] width 12 height 7
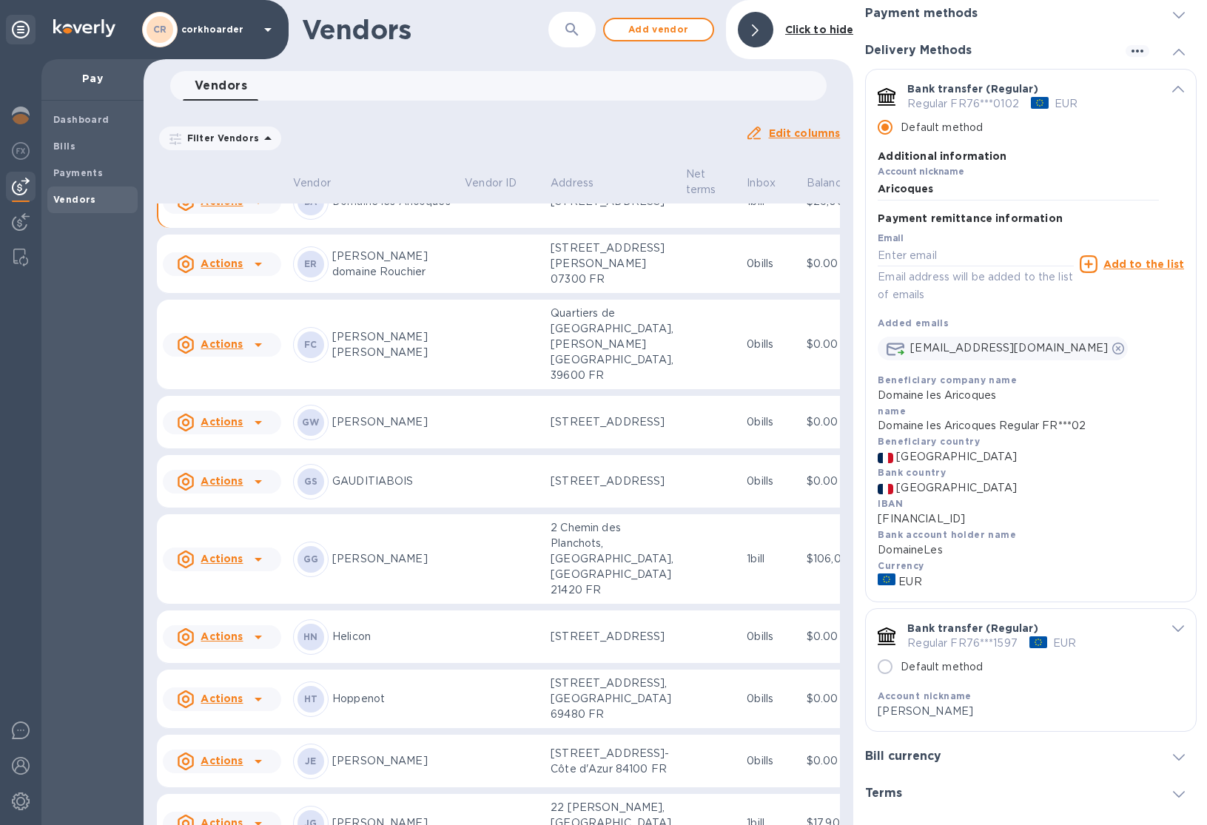
scroll to position [105, 0]
click at [1173, 84] on span "default-method" at bounding box center [1179, 89] width 12 height 14
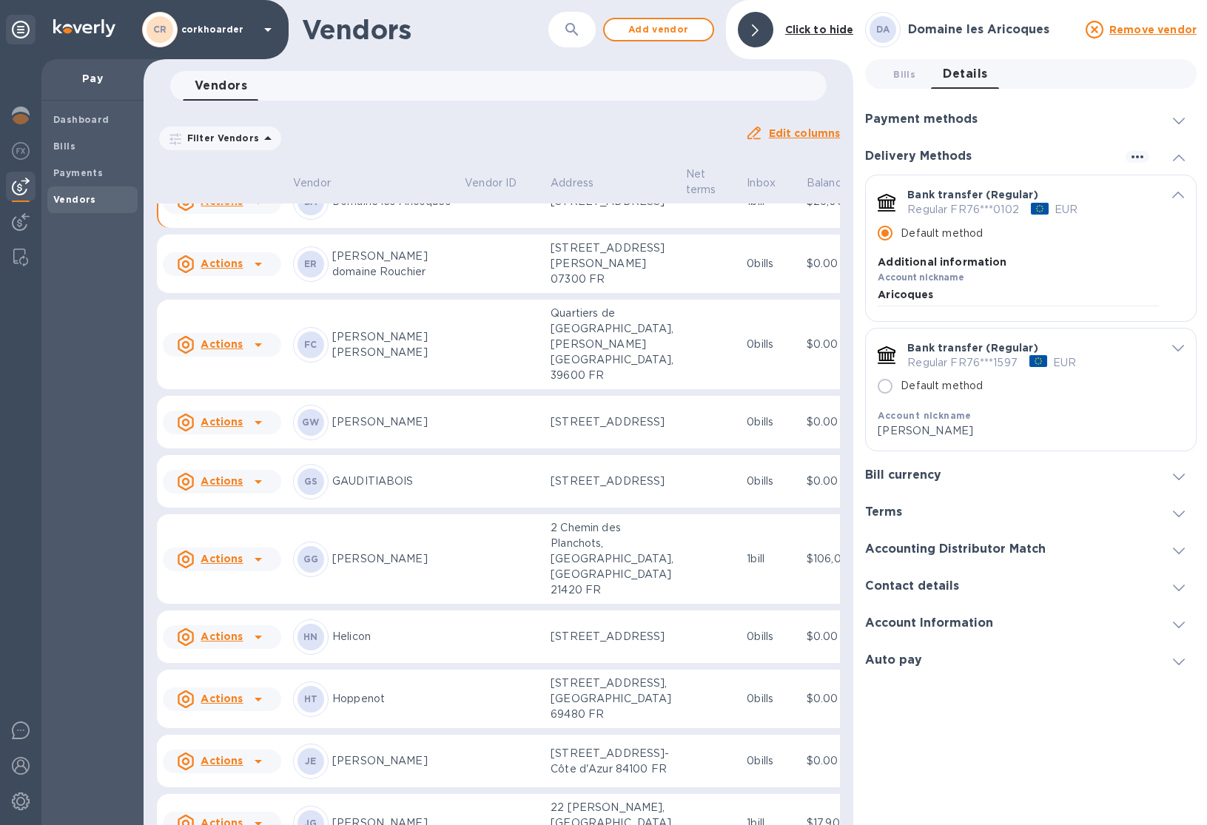
scroll to position [0, 0]
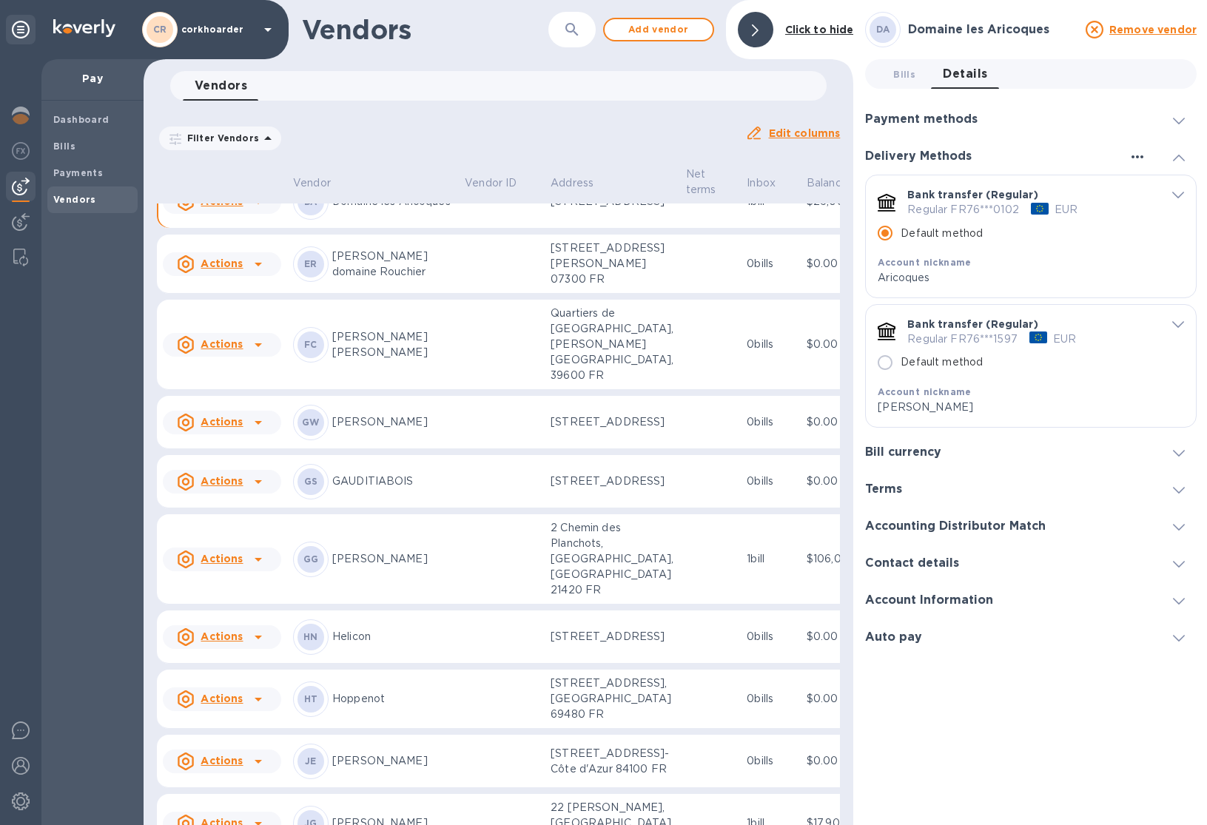
click at [1137, 154] on icon "button" at bounding box center [1138, 157] width 18 height 18
click at [1080, 240] on div at bounding box center [603, 412] width 1207 height 825
click at [890, 369] on input "Default method" at bounding box center [885, 362] width 31 height 31
radio input "false"
radio input "true"
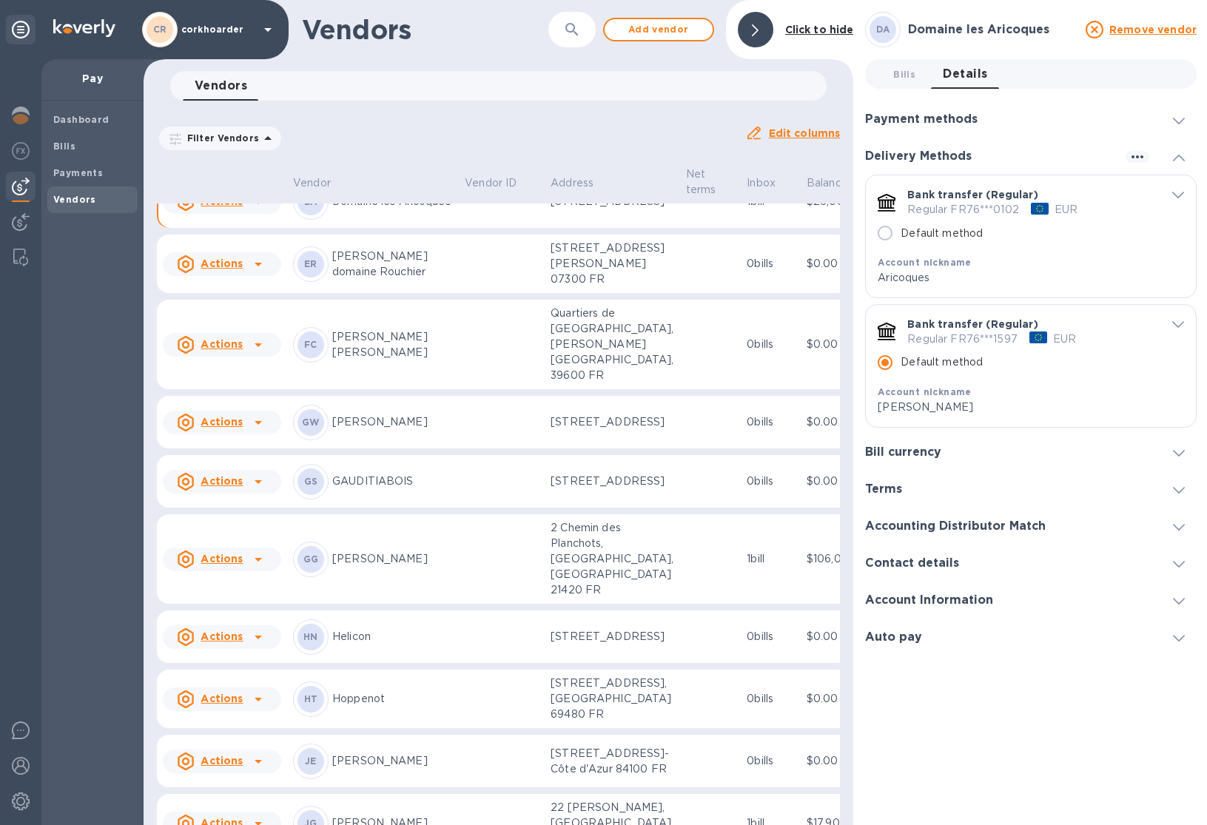
click at [1030, 611] on div "Account Information" at bounding box center [1031, 600] width 332 height 37
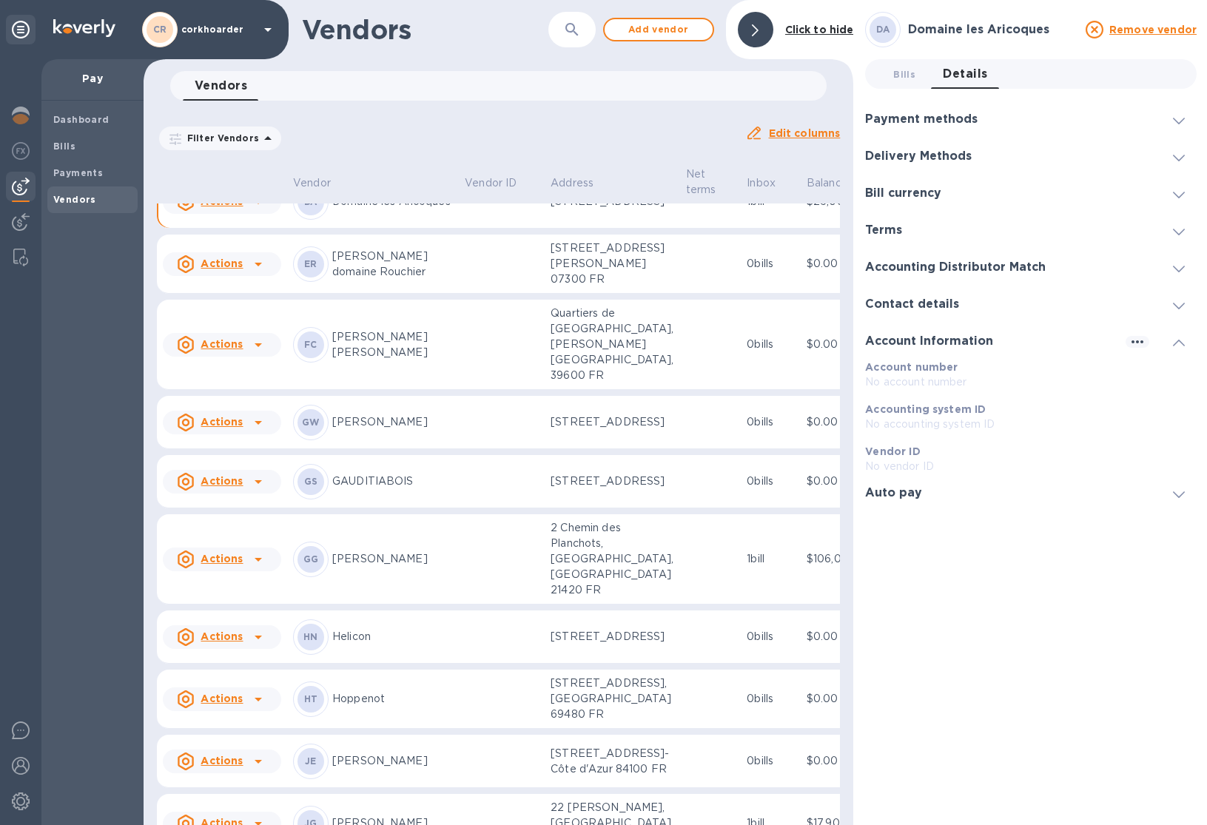
click at [921, 493] on div "Auto pay" at bounding box center [899, 493] width 69 height 14
click at [937, 303] on h3 "Contact details" at bounding box center [912, 305] width 94 height 14
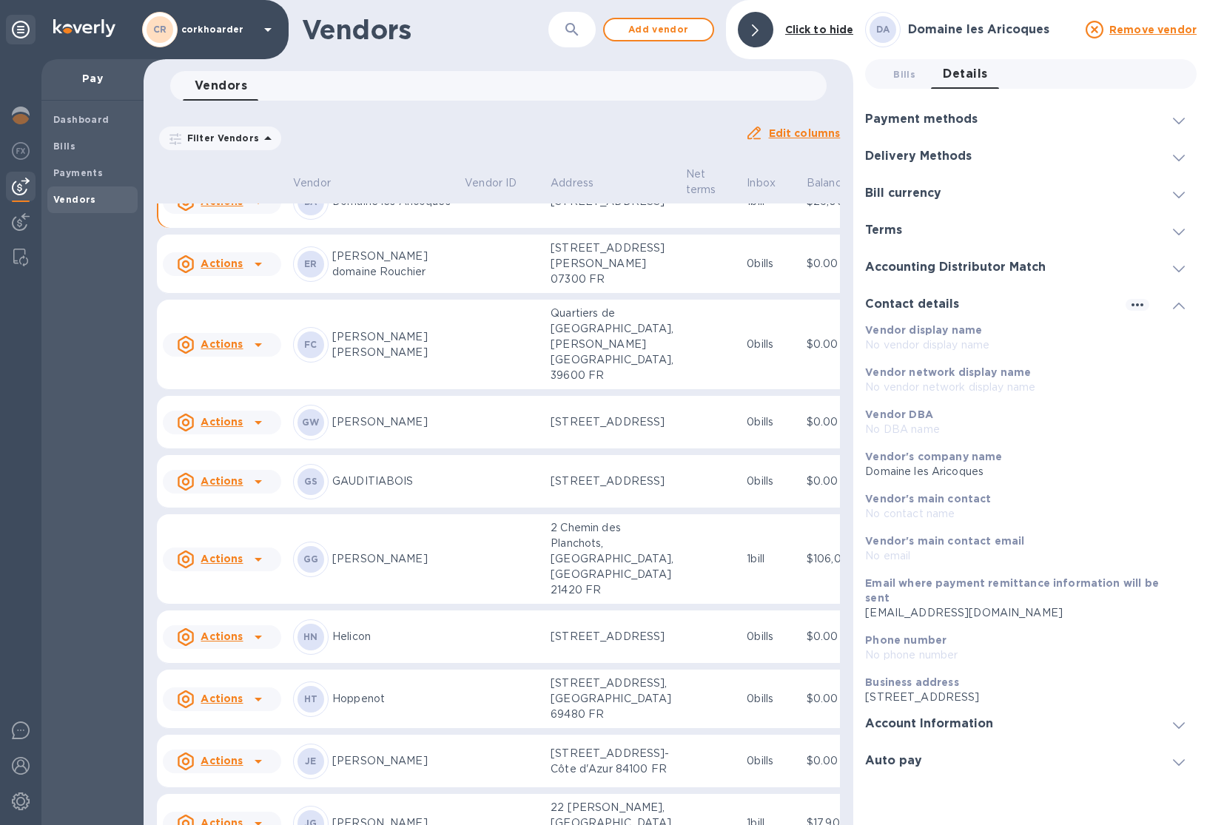
click at [936, 267] on h3 "Accounting Distributor Match" at bounding box center [955, 268] width 181 height 14
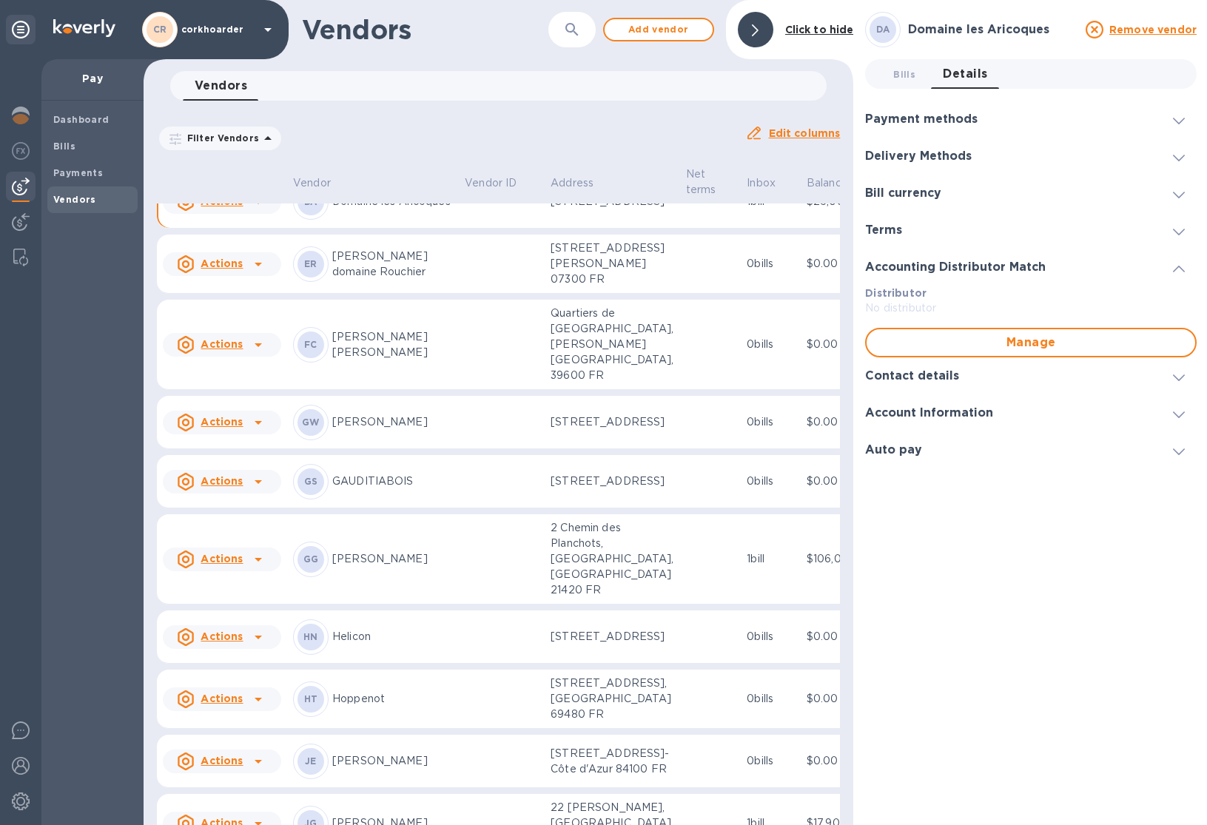
click at [926, 231] on div "Terms" at bounding box center [1031, 230] width 332 height 37
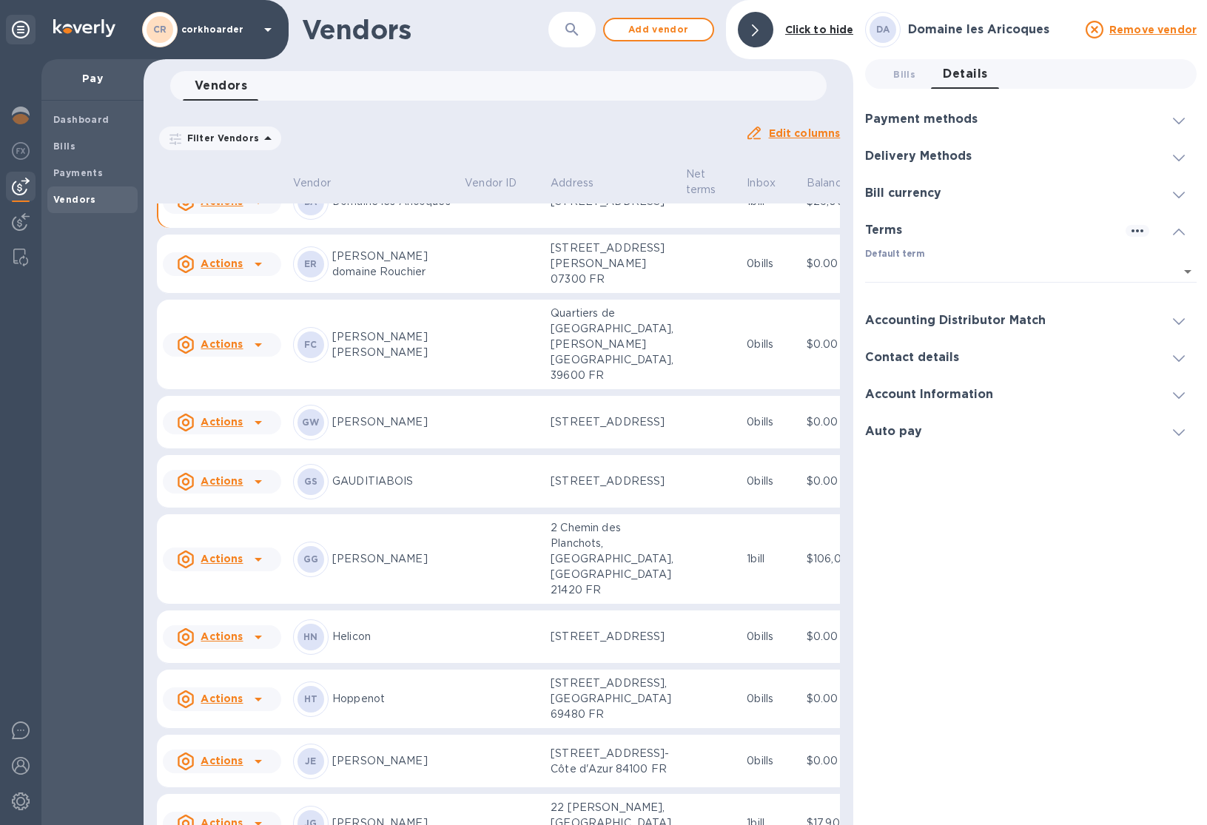
click at [924, 201] on div "Bill currency" at bounding box center [1031, 193] width 332 height 37
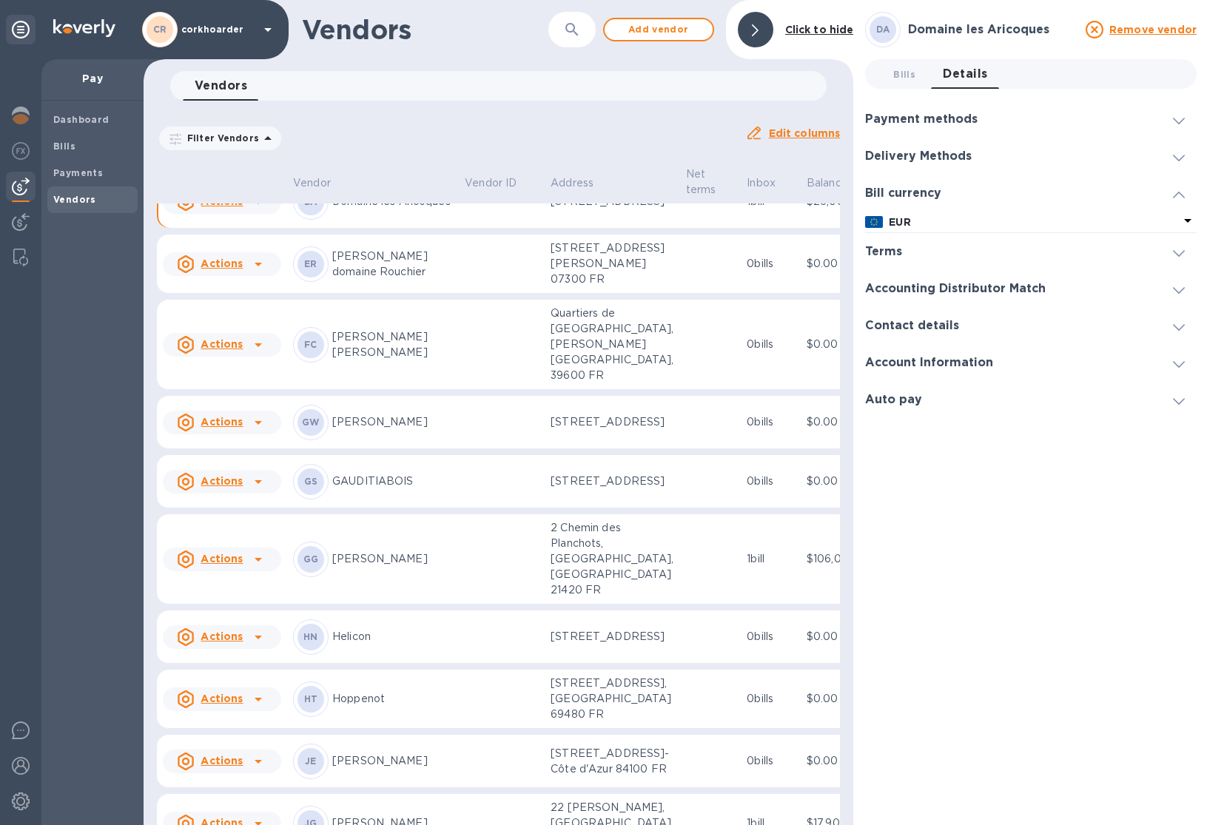
click at [960, 168] on div "Delivery Methods" at bounding box center [1031, 156] width 332 height 37
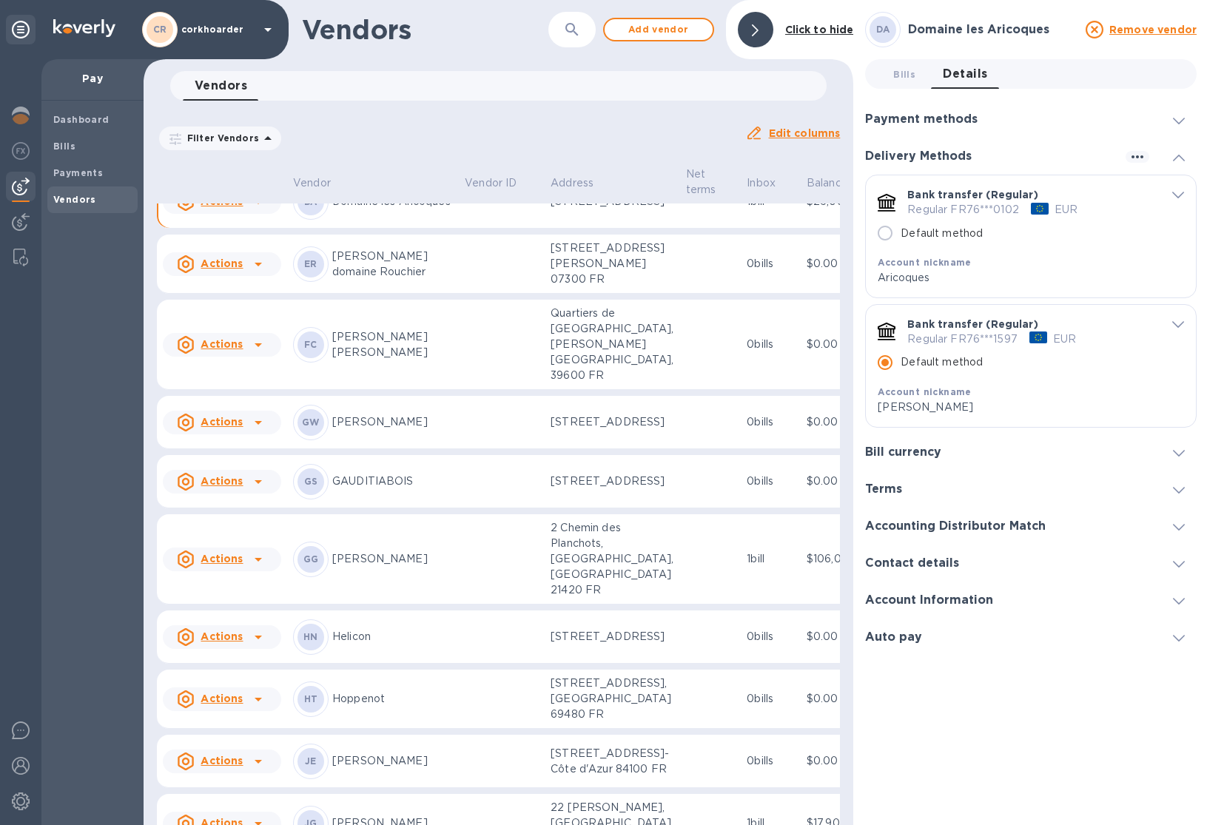
click at [898, 480] on div "Terms" at bounding box center [1031, 489] width 332 height 37
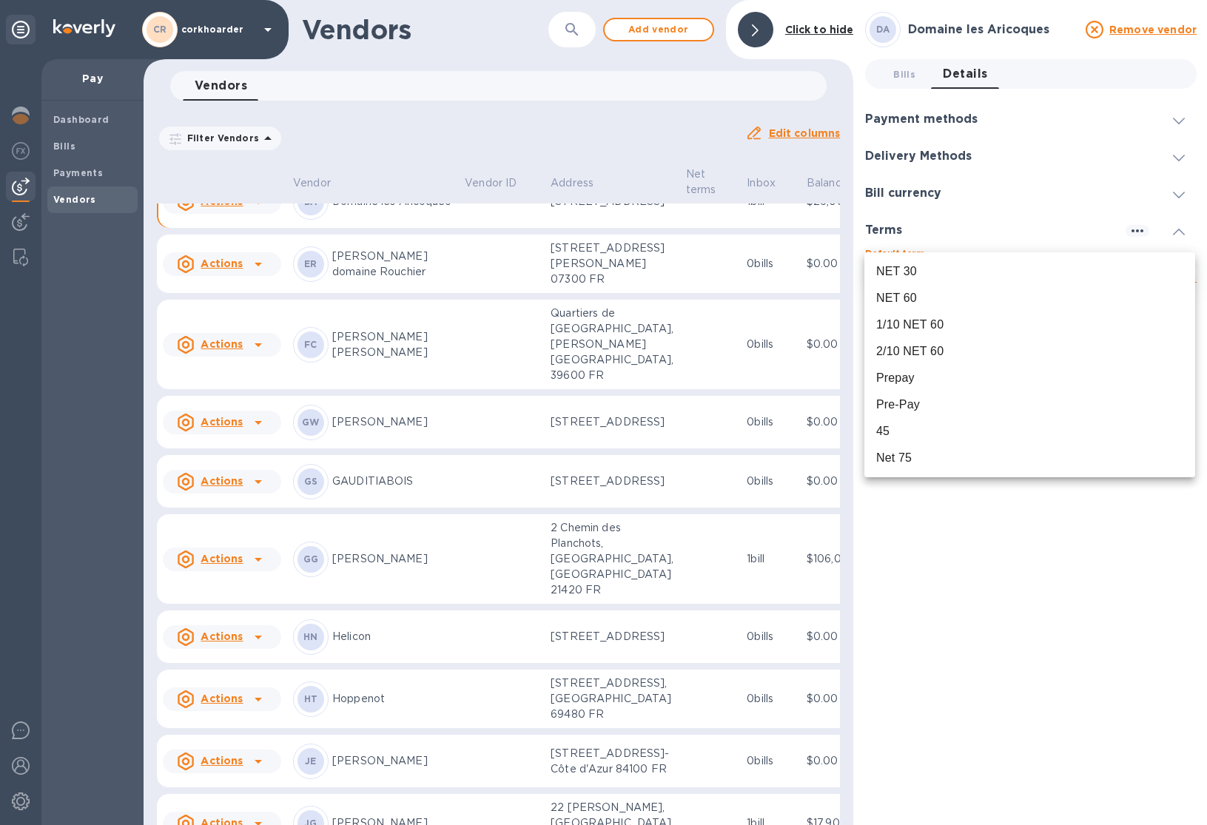
click at [929, 263] on body "CR corkhoarder Pay Dashboard Bills Payments Vendors Vendors ​ Add vendor Click …" at bounding box center [603, 412] width 1207 height 825
click at [919, 405] on div "Pre-Pay" at bounding box center [899, 405] width 44 height 18
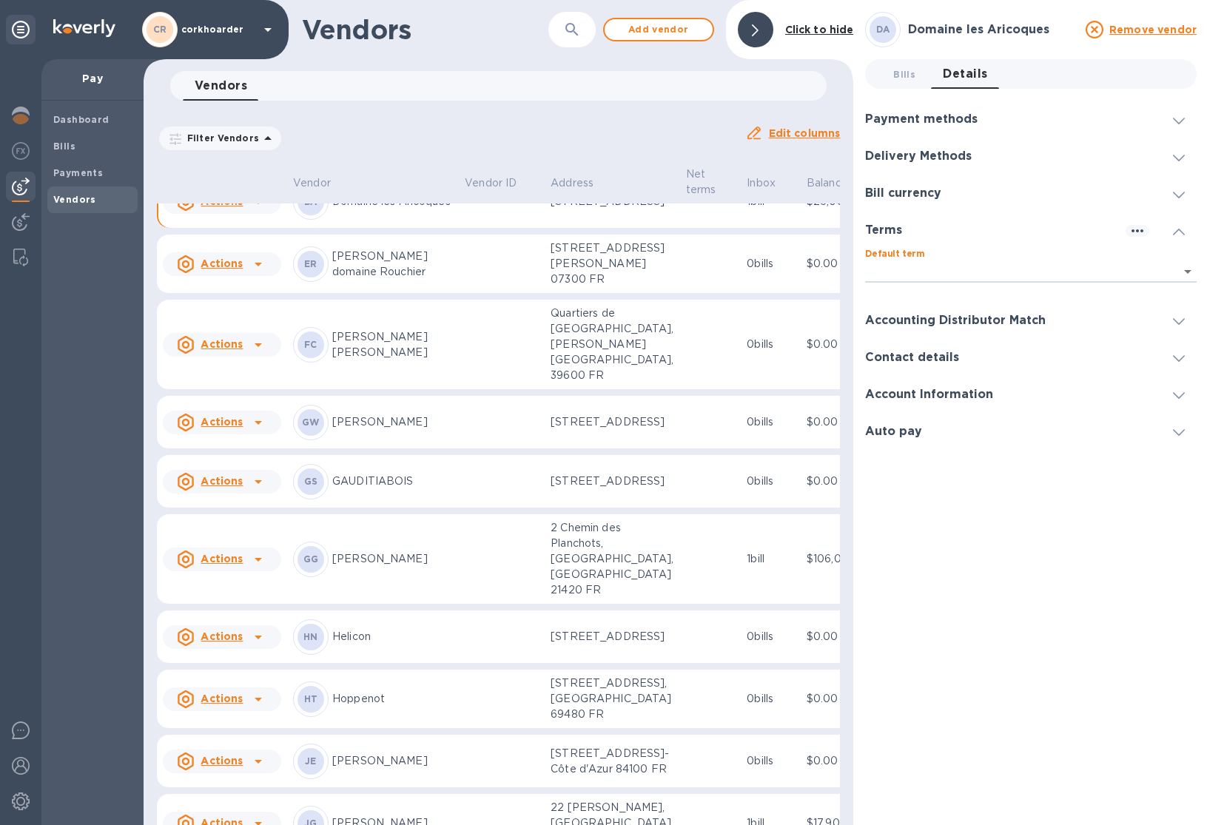
type input "0a1505de-91a7-44d2-87db-5a001f74bcfd"
click at [956, 124] on h3 "Payment methods" at bounding box center [921, 120] width 113 height 14
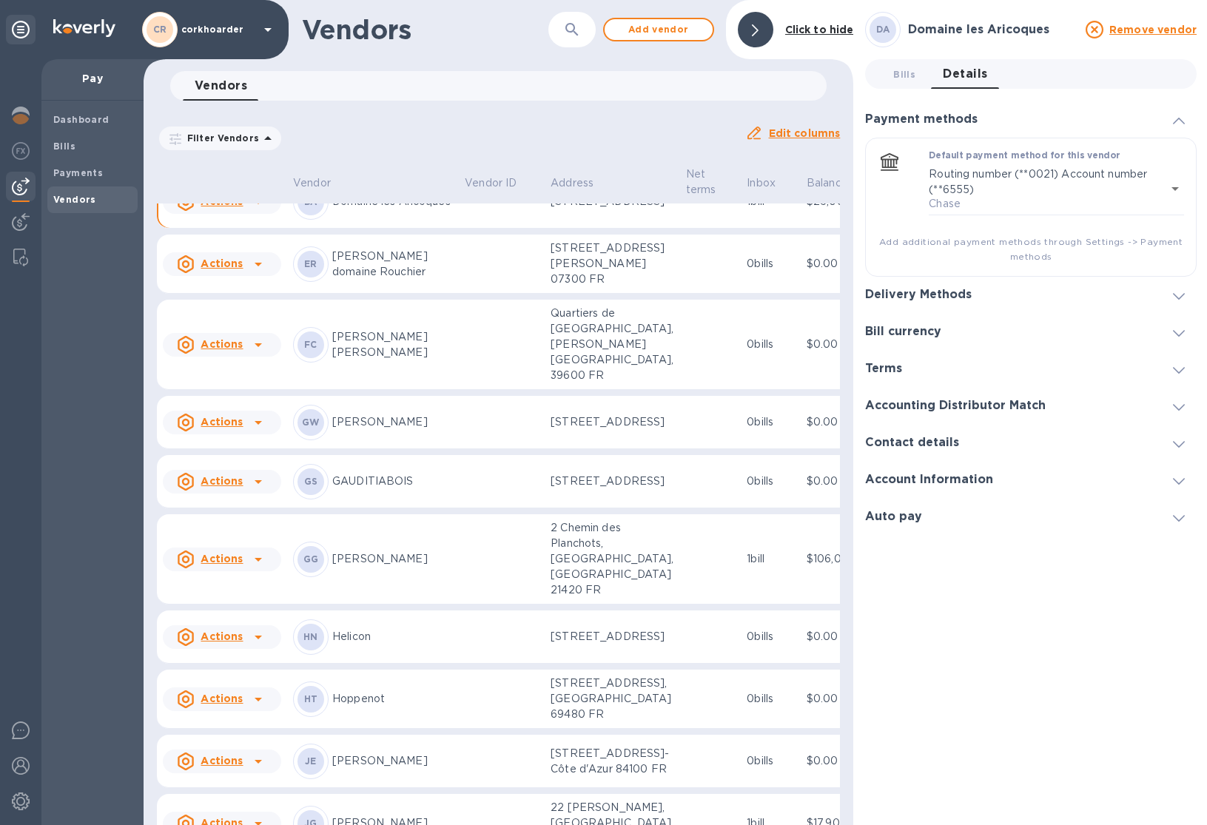
click at [926, 300] on h3 "Delivery Methods" at bounding box center [918, 295] width 107 height 14
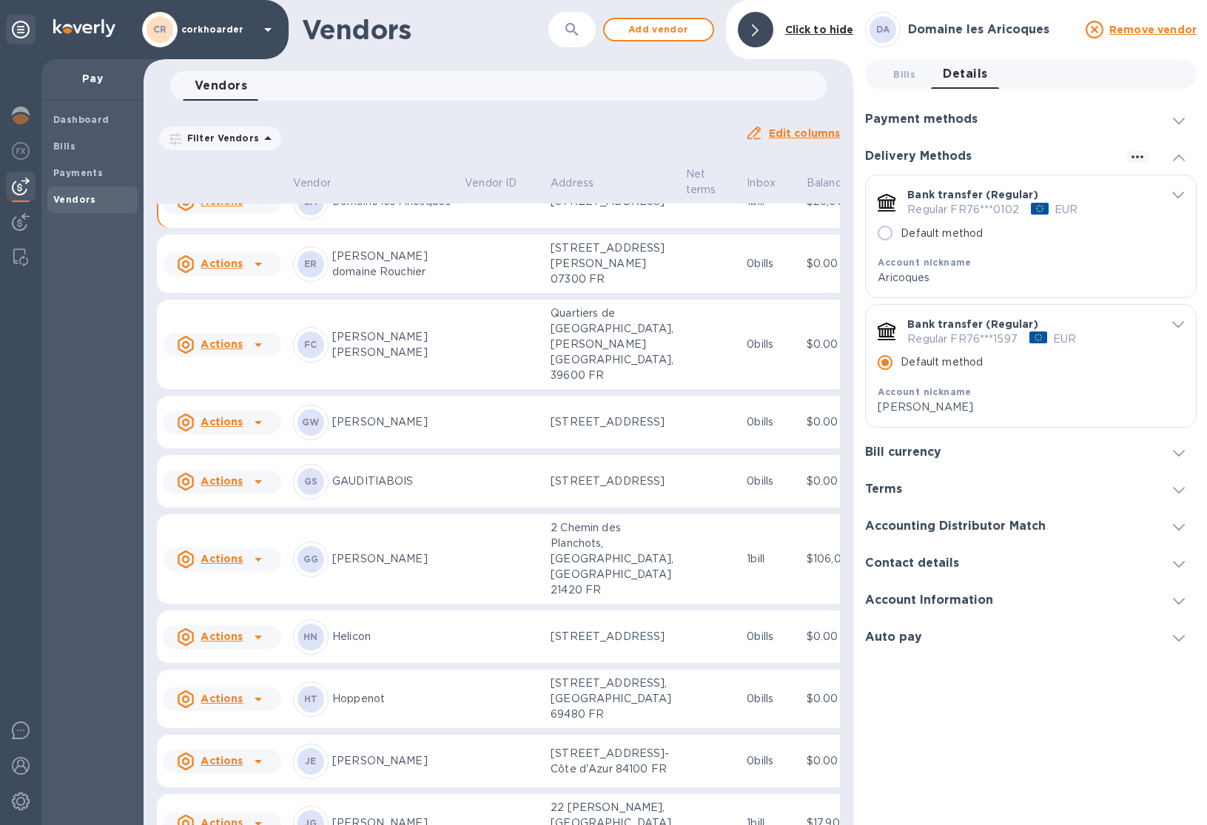
click at [1176, 194] on icon "default-method" at bounding box center [1179, 195] width 12 height 7
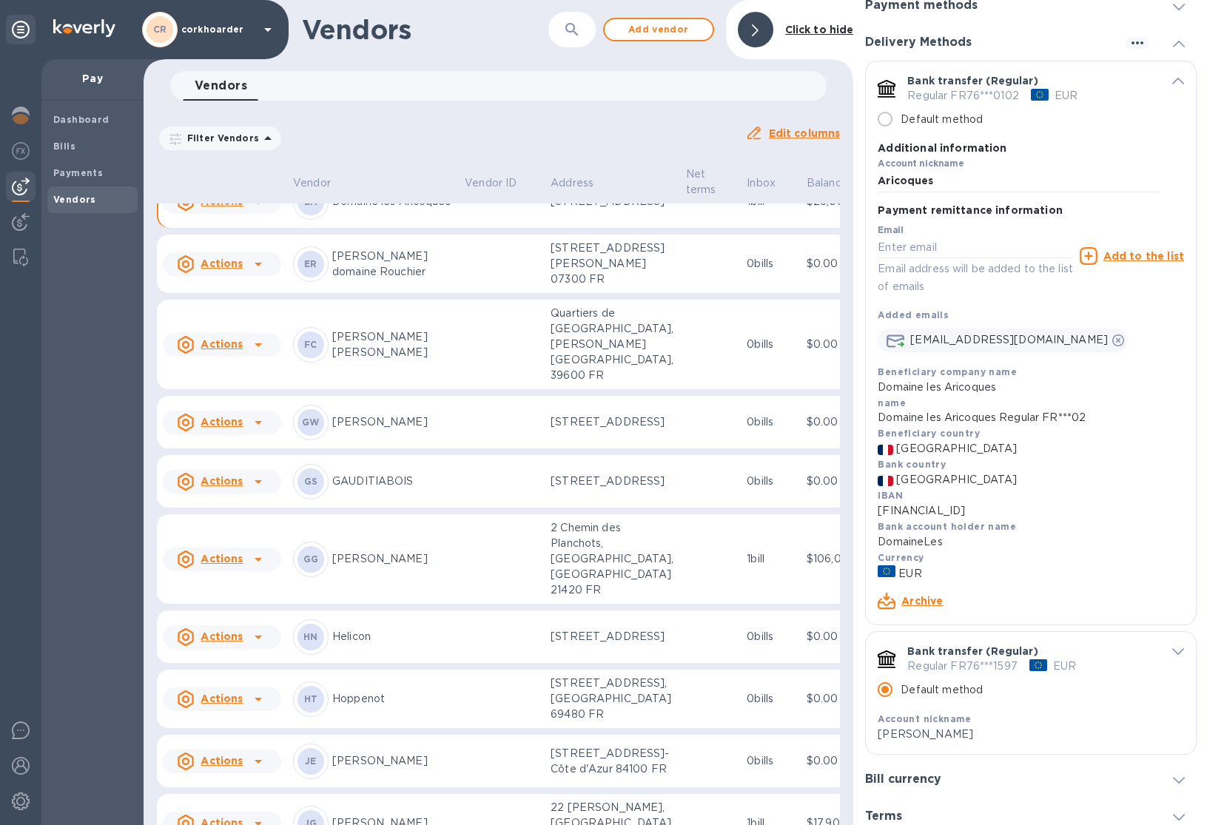
scroll to position [126, 0]
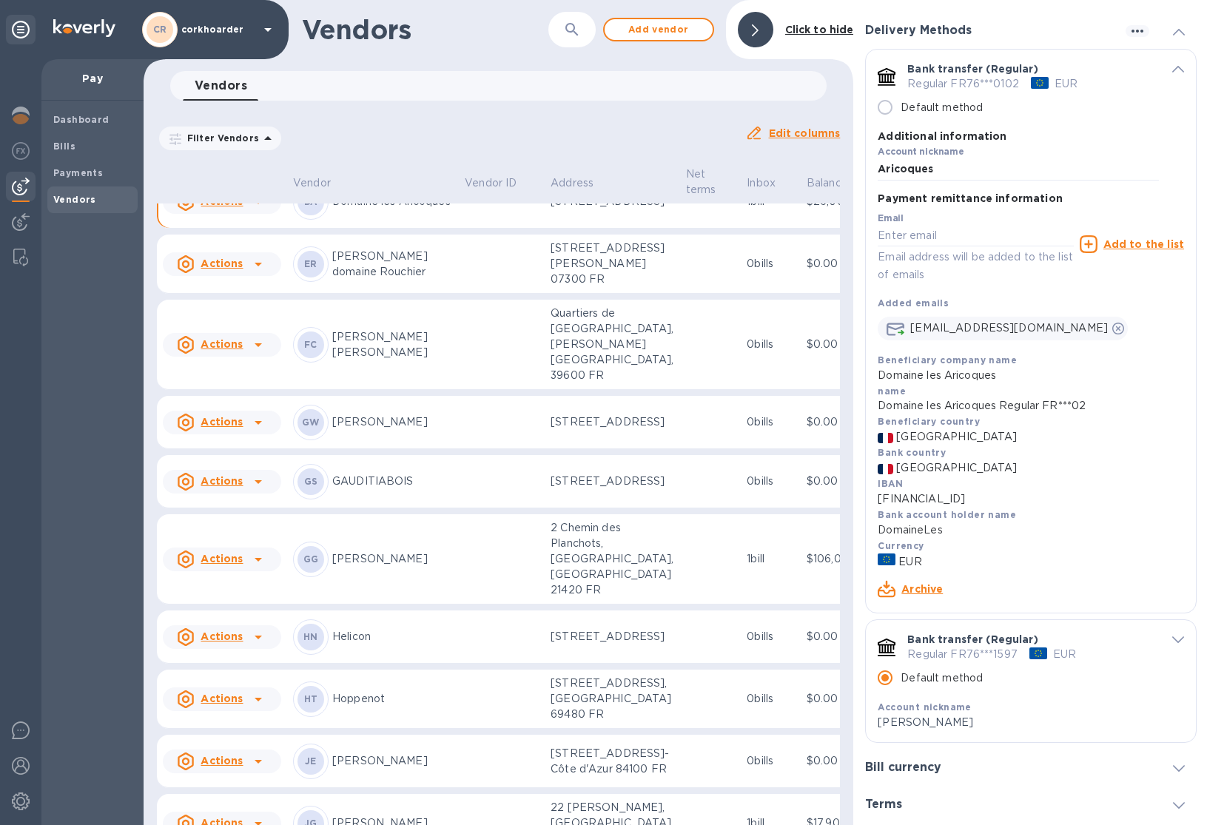
click at [925, 594] on link "Archive" at bounding box center [922, 589] width 41 height 12
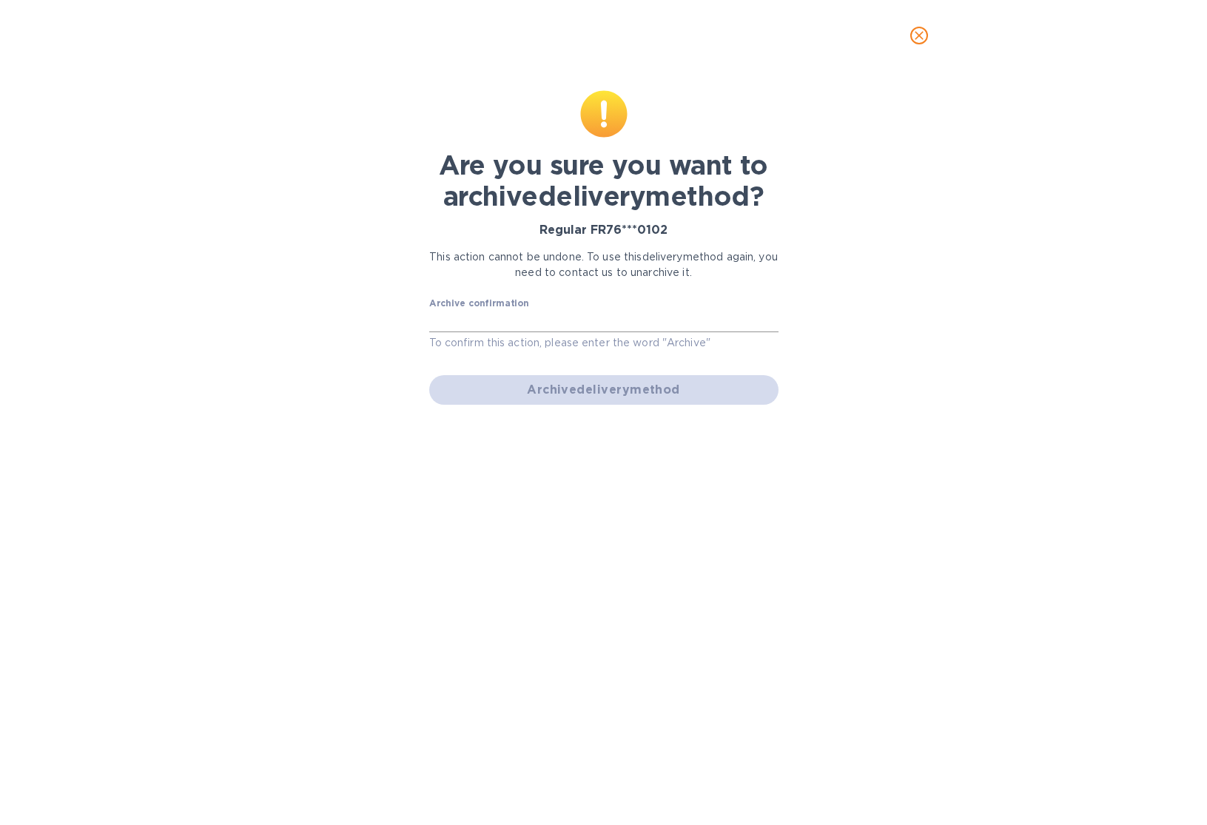
click at [547, 327] on input "text" at bounding box center [603, 321] width 349 height 22
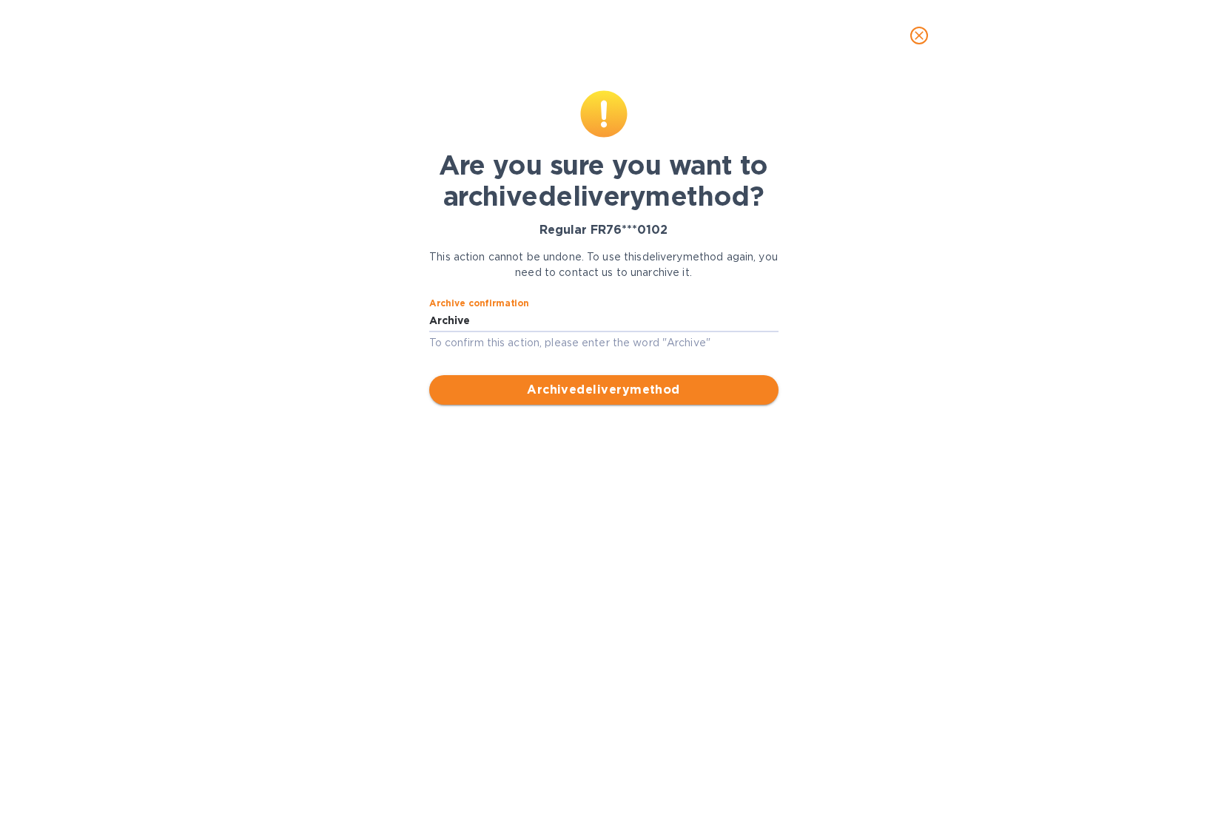
type input "Archive"
click at [725, 381] on span "Archive delivery method" at bounding box center [604, 390] width 326 height 18
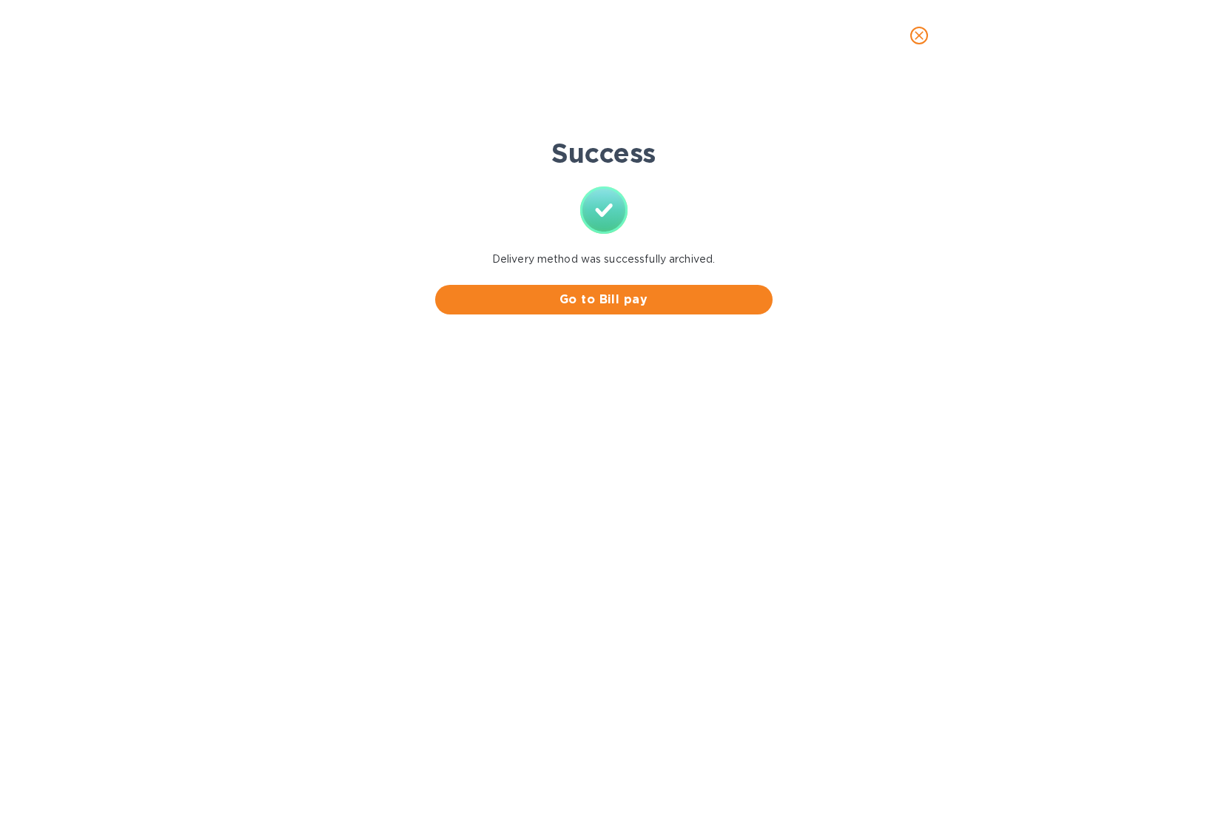
scroll to position [0, 0]
click at [666, 306] on span "Go to Bill pay" at bounding box center [604, 300] width 314 height 18
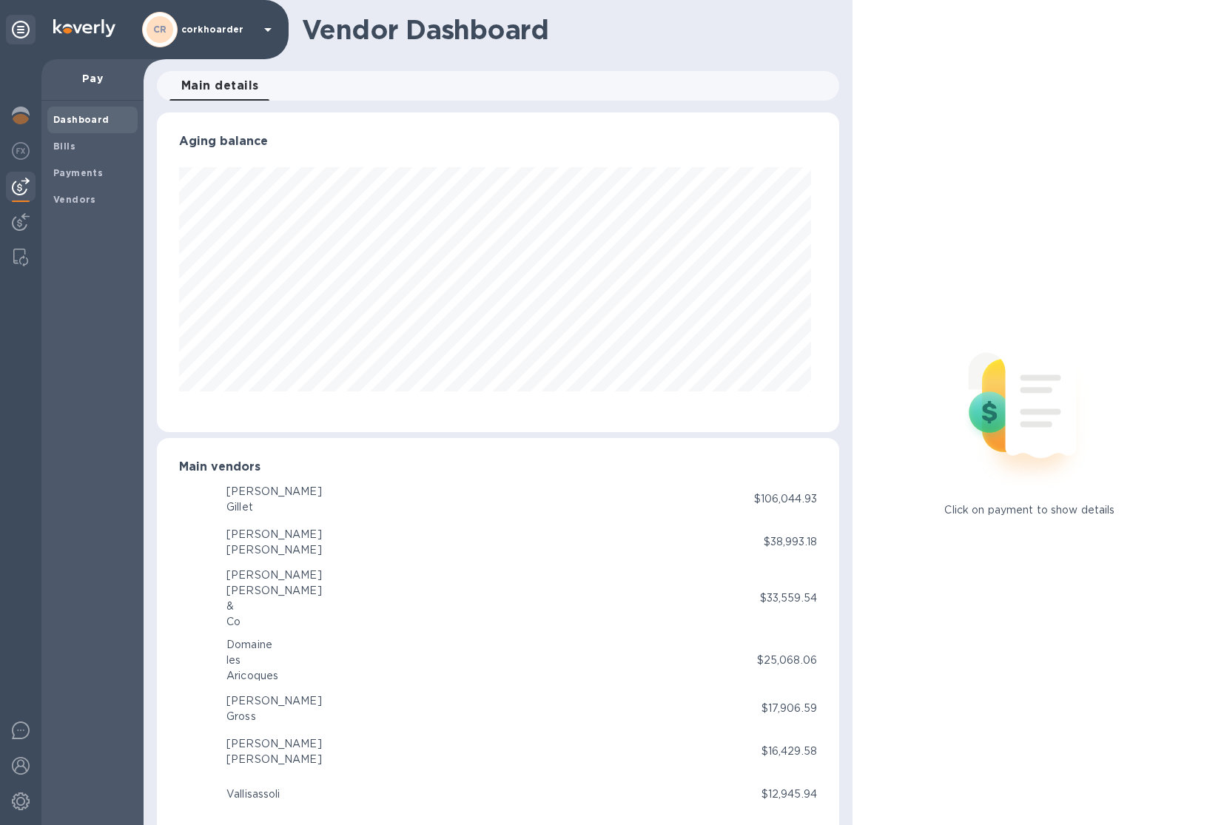
scroll to position [320, 677]
click at [104, 157] on div "Bills" at bounding box center [92, 146] width 90 height 27
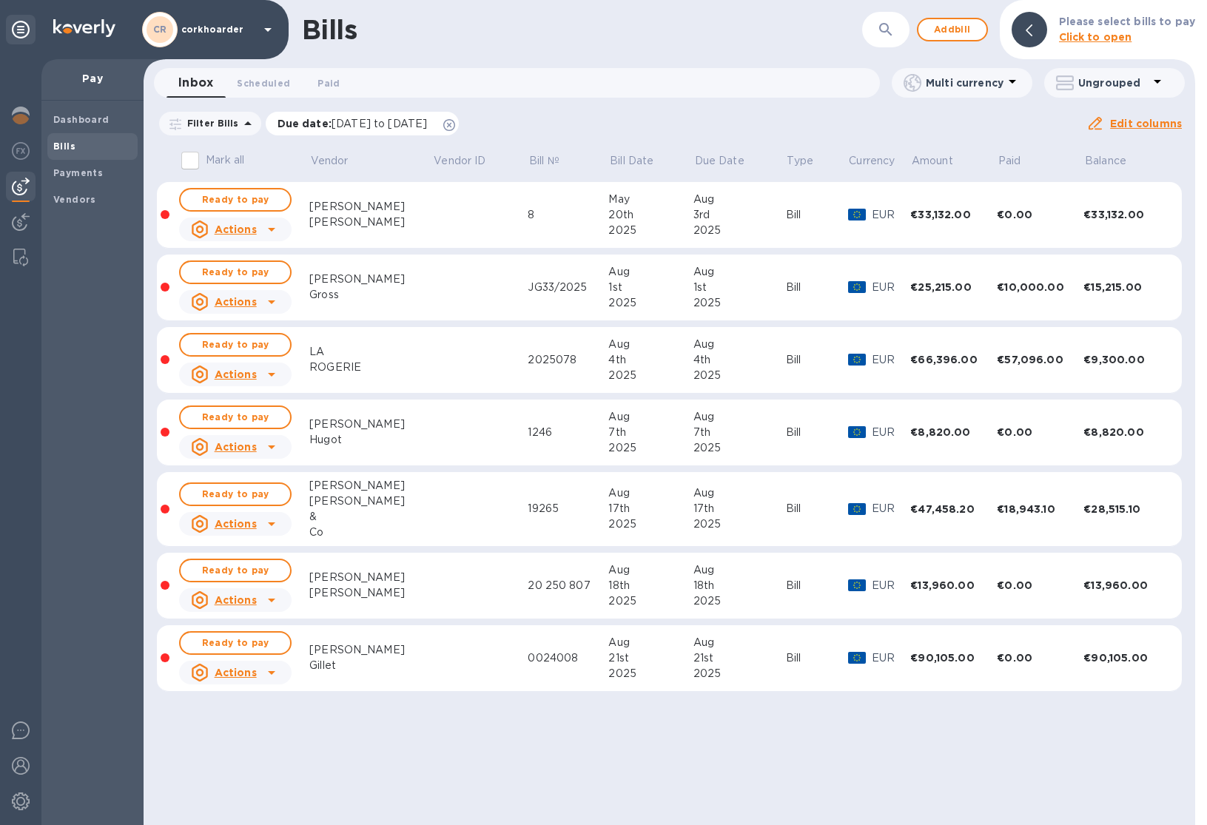
click at [455, 124] on icon at bounding box center [449, 125] width 12 height 12
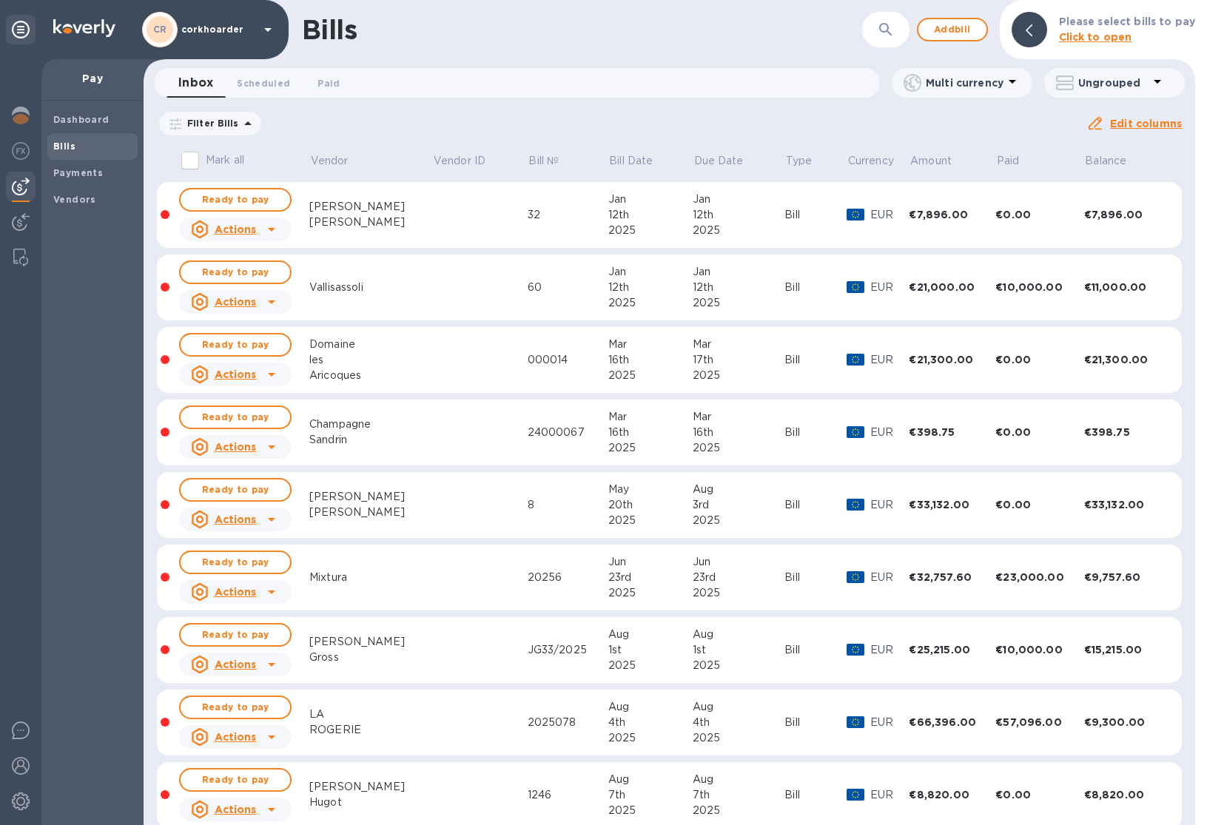
click at [478, 367] on td at bounding box center [479, 360] width 95 height 67
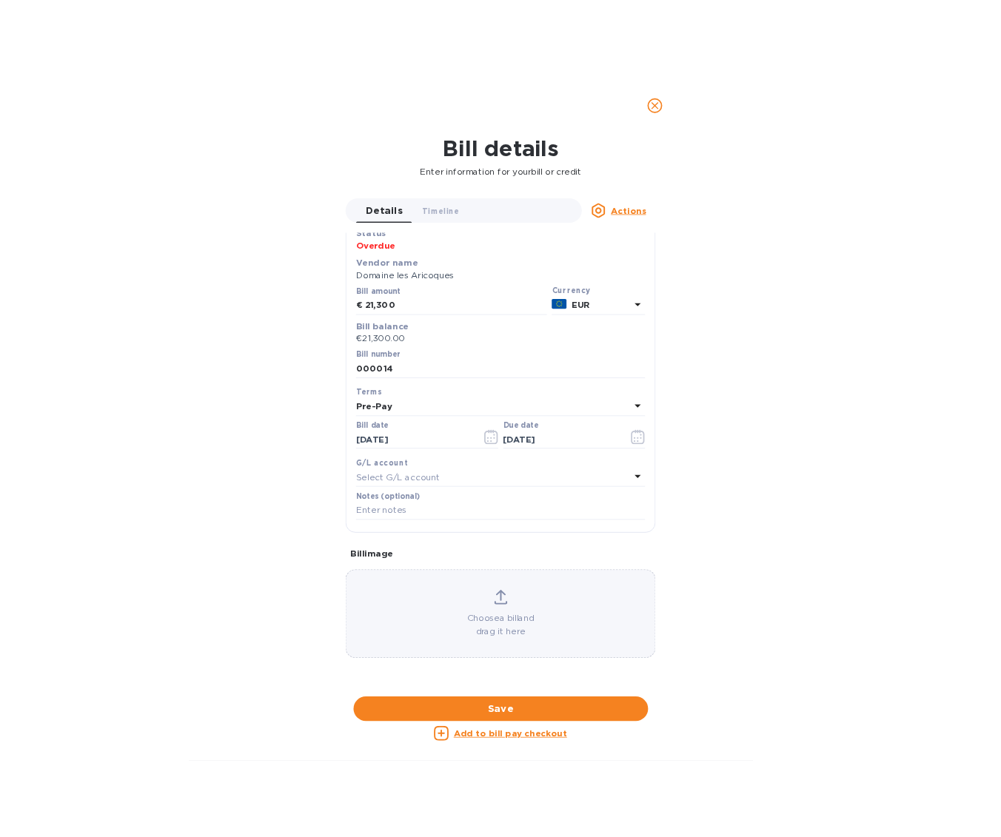
scroll to position [580, 0]
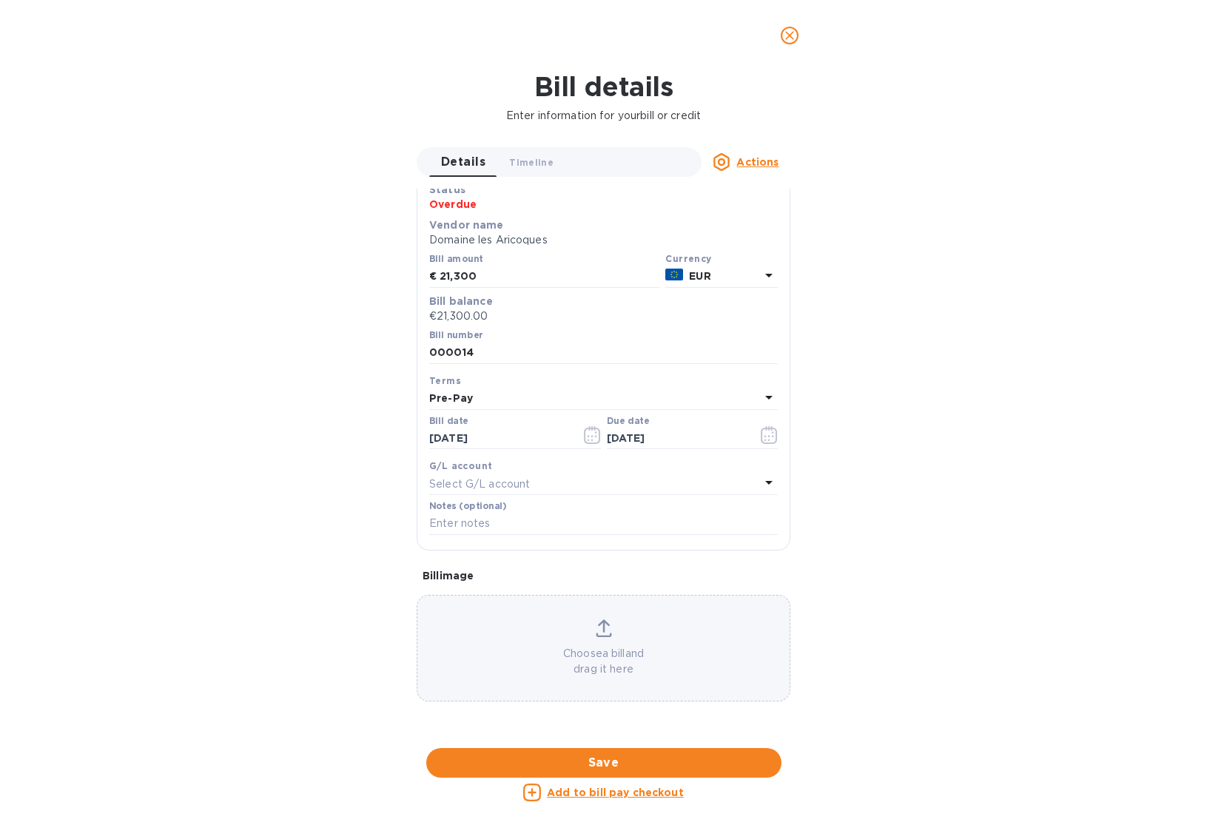
click at [591, 737] on div at bounding box center [604, 748] width 374 height 23
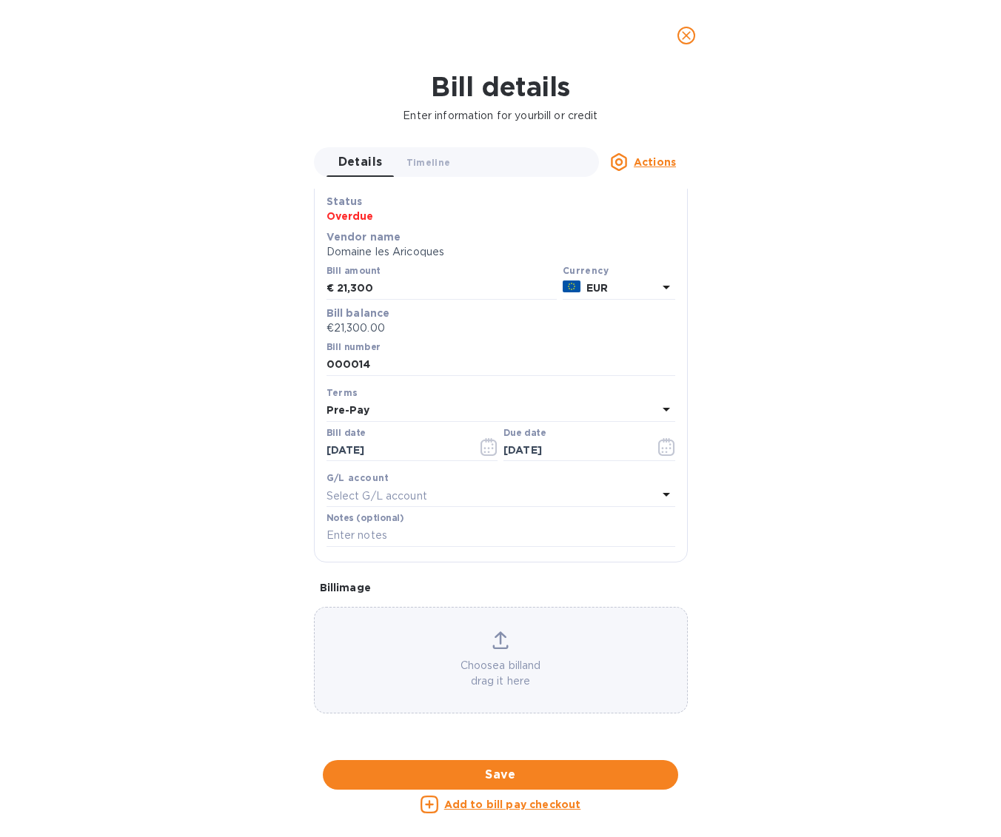
scroll to position [569, 0]
click at [689, 41] on icon "close" at bounding box center [686, 35] width 15 height 15
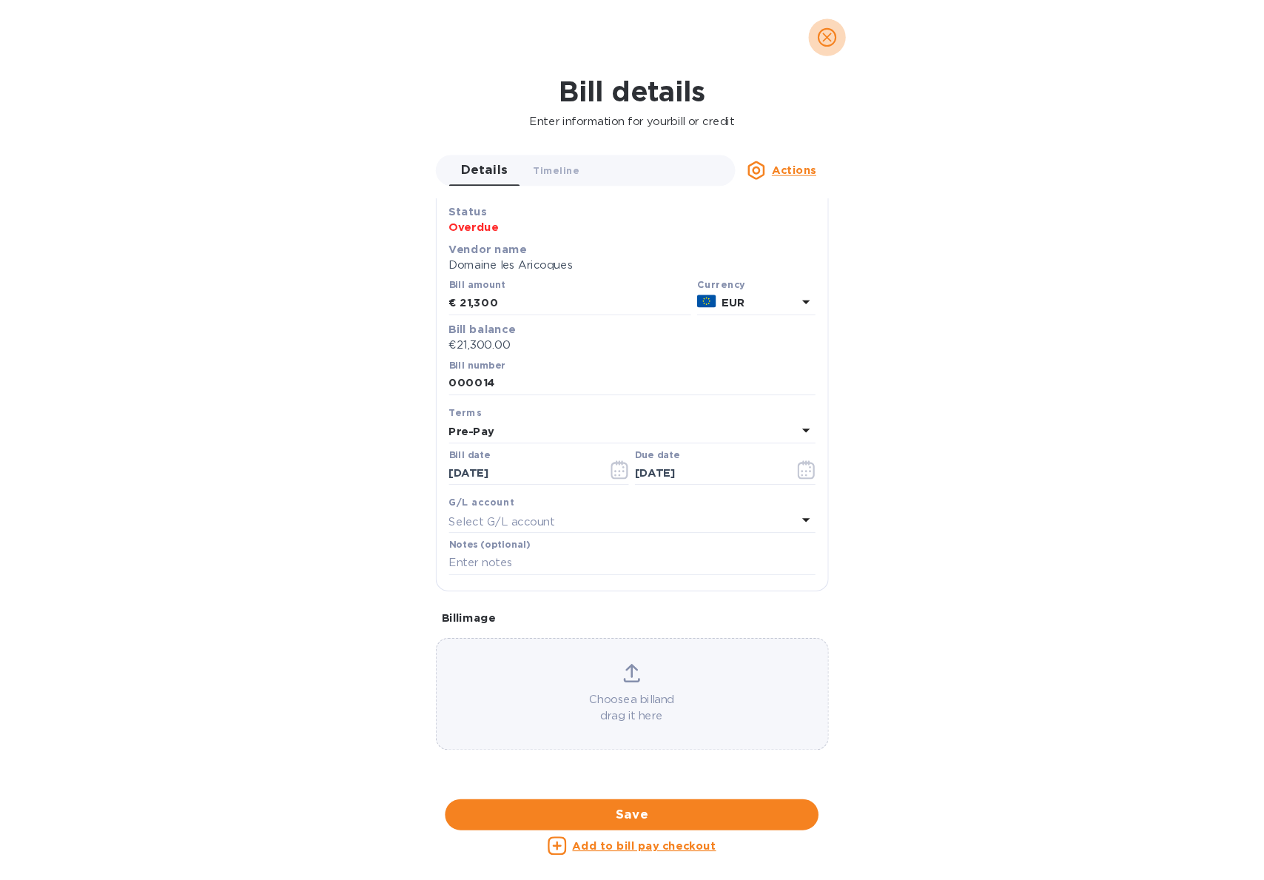
scroll to position [49, 0]
